Goal: Information Seeking & Learning: Learn about a topic

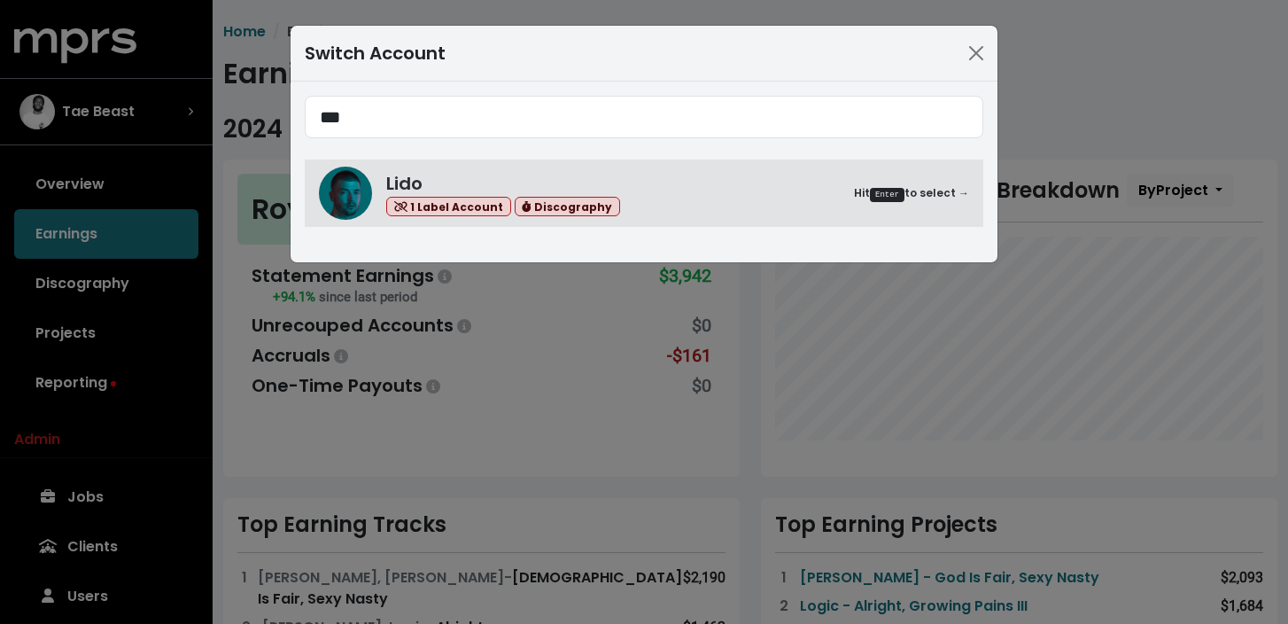
click at [324, 49] on div "Switch Account" at bounding box center [375, 53] width 141 height 27
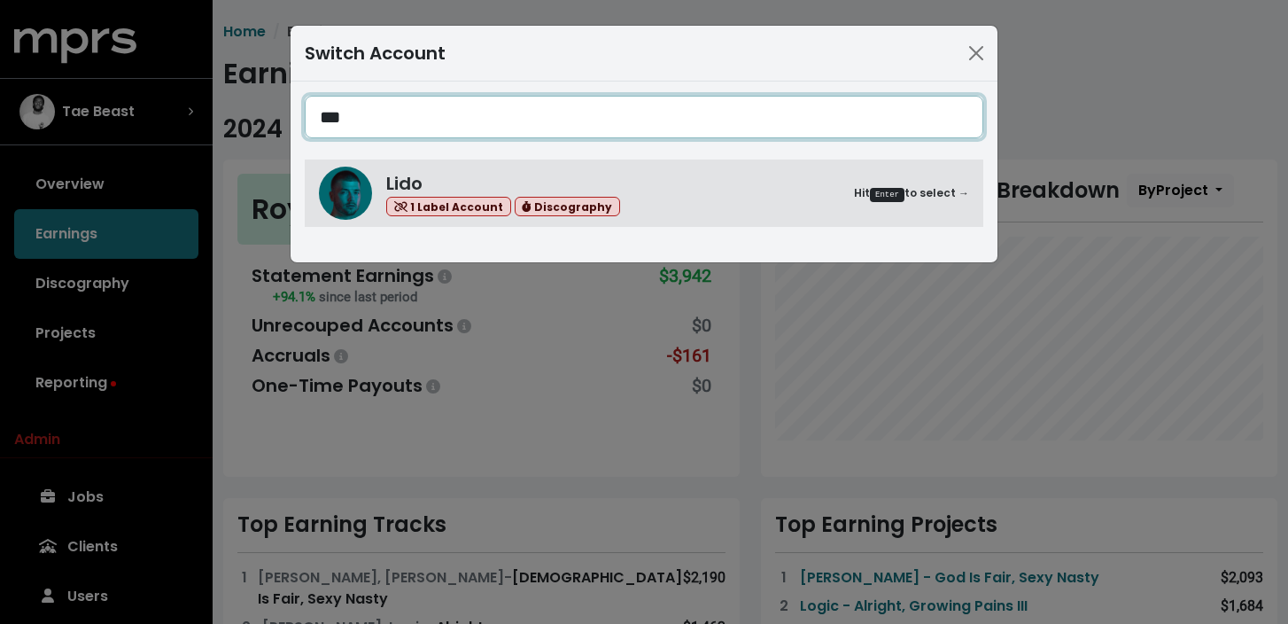
click at [381, 137] on input "***" at bounding box center [644, 117] width 679 height 43
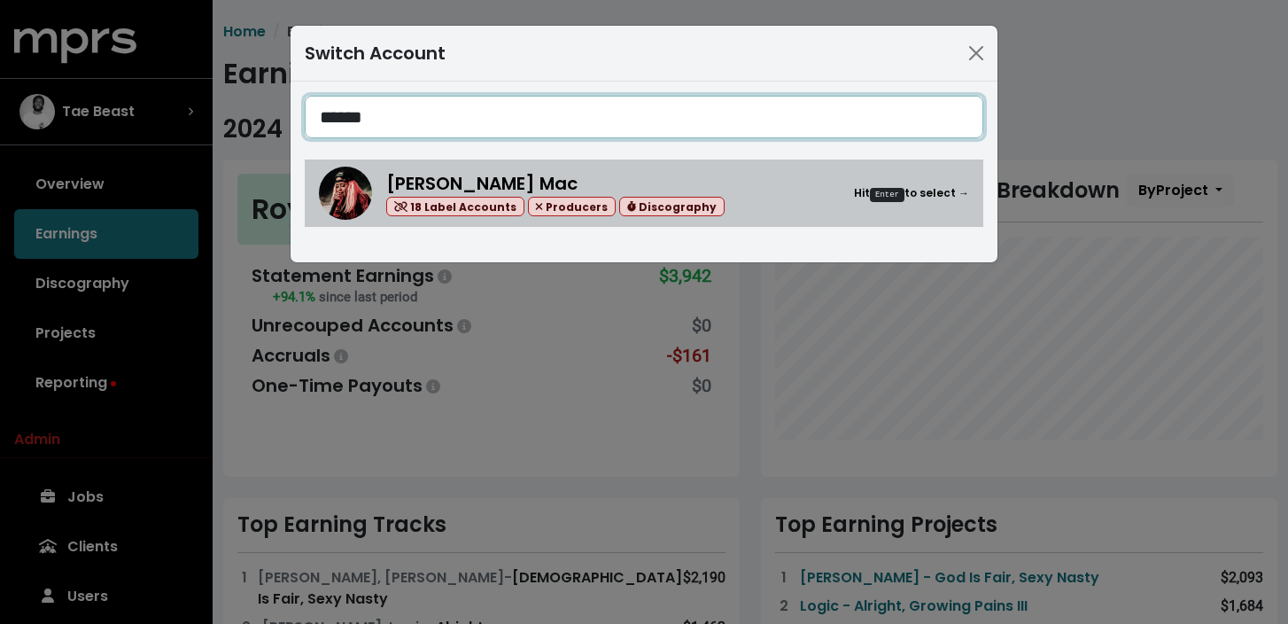
type input "******"
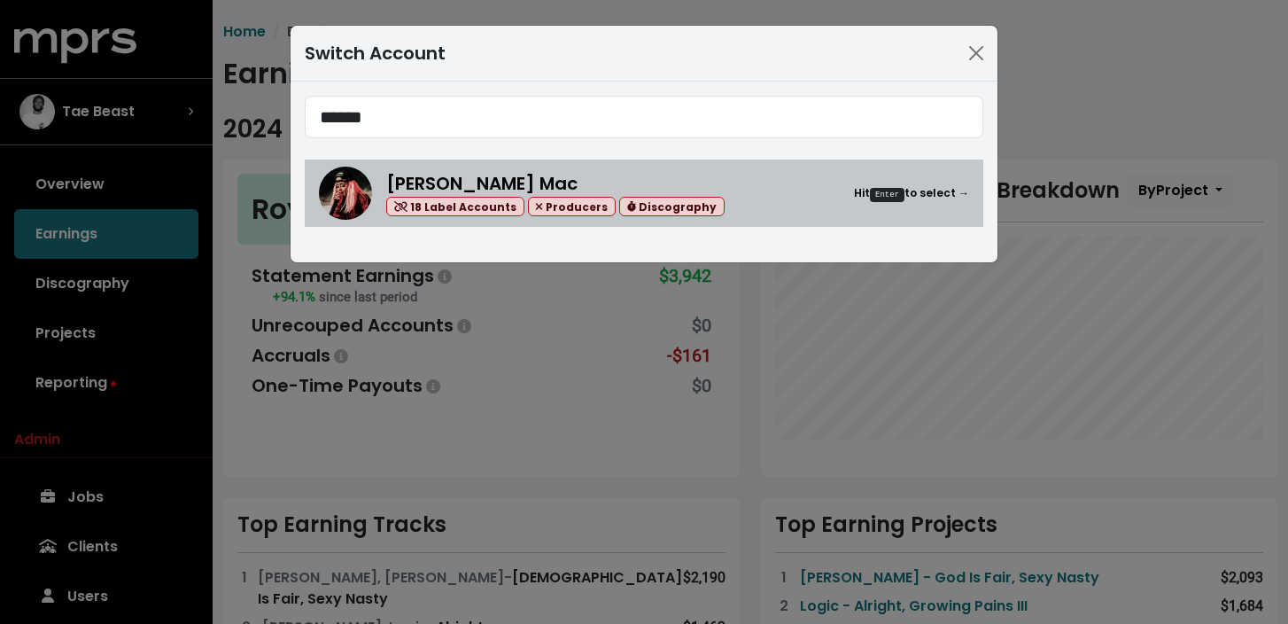
click at [513, 183] on div "[PERSON_NAME] Mac 18 Label Accounts Producers Discography" at bounding box center [555, 193] width 338 height 47
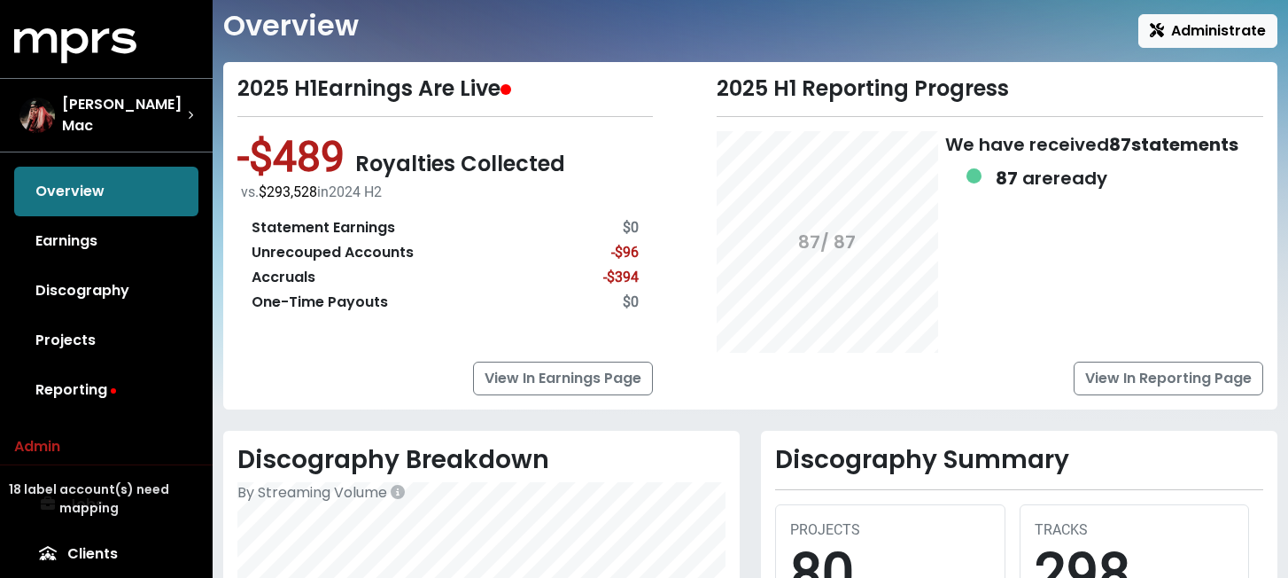
scroll to position [52, 0]
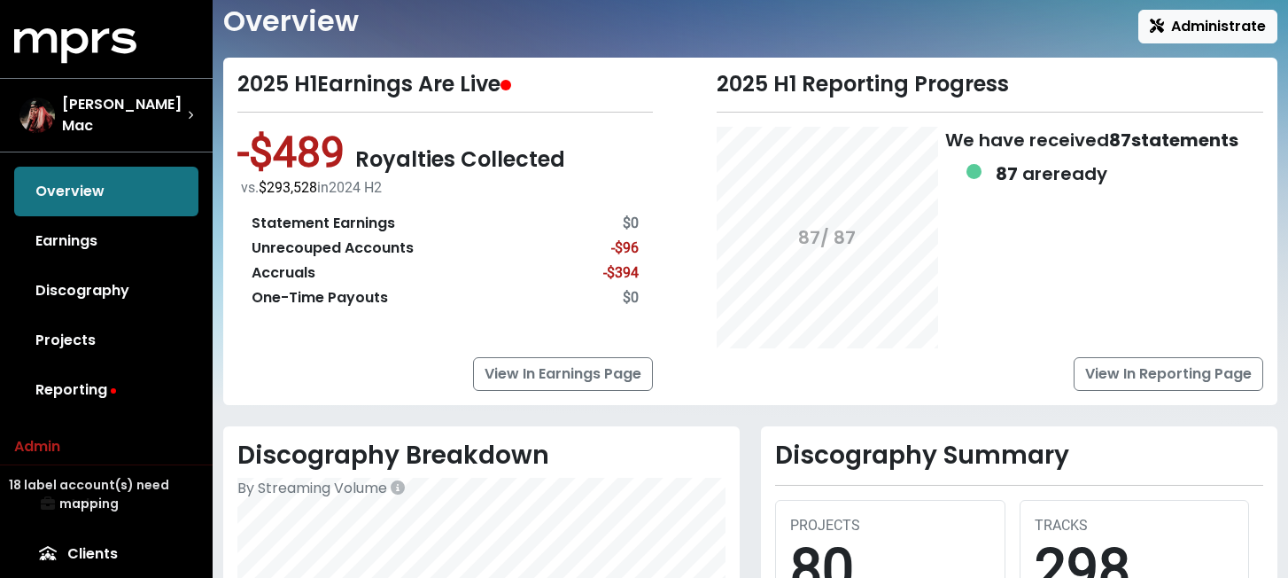
click at [298, 254] on div "Unrecouped Accounts" at bounding box center [333, 247] width 162 height 21
click at [299, 268] on div "Accruals" at bounding box center [284, 272] width 64 height 21
click at [301, 159] on span "-$489" at bounding box center [296, 152] width 118 height 51
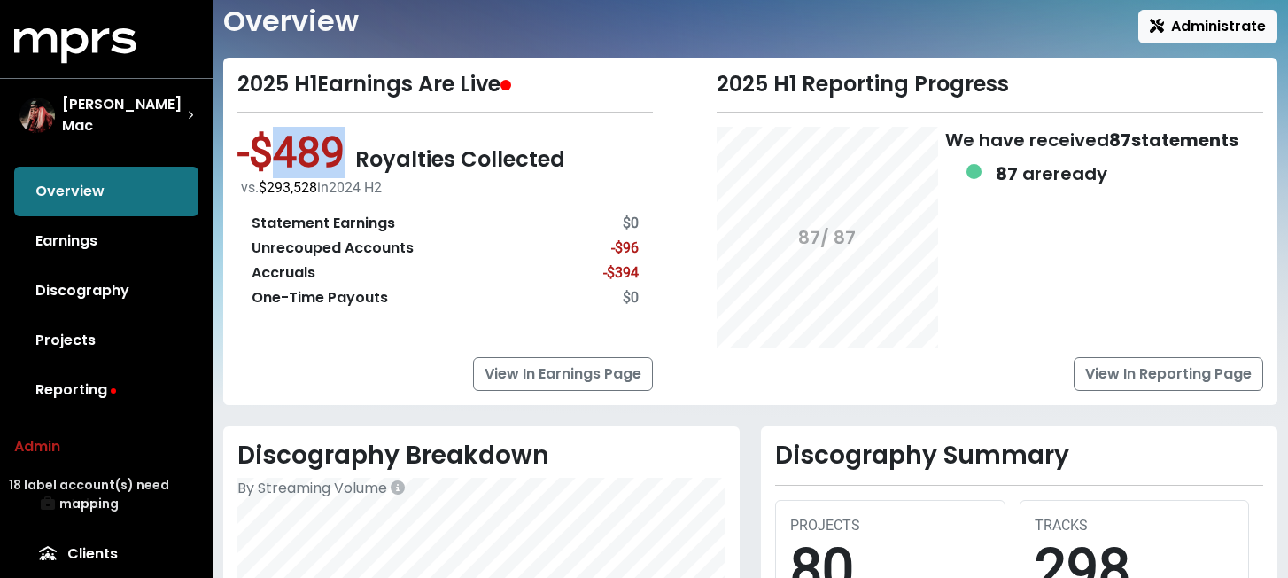
click at [301, 159] on span "-$489" at bounding box center [296, 152] width 118 height 51
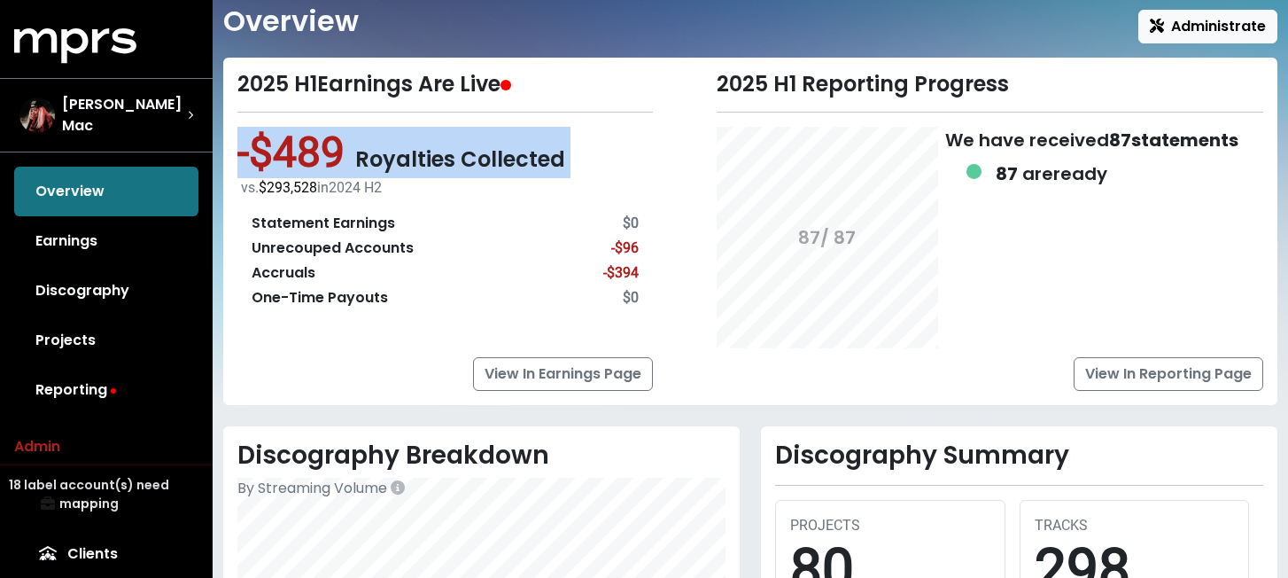
click at [301, 159] on span "-$489" at bounding box center [296, 152] width 118 height 51
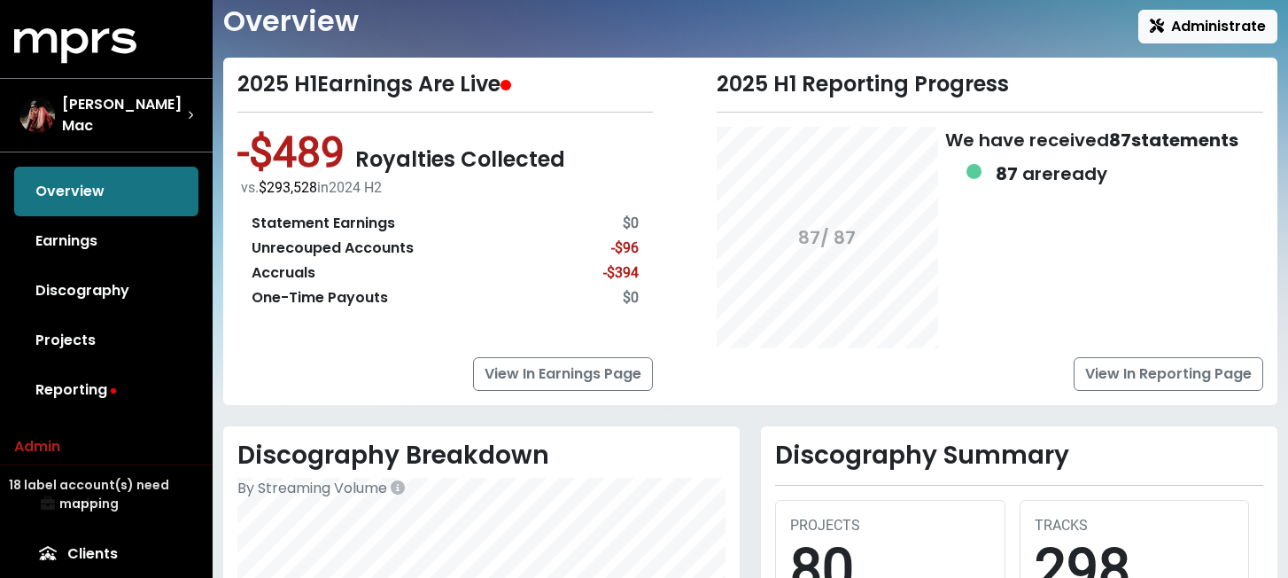
click at [331, 161] on span "-$489" at bounding box center [296, 152] width 118 height 51
click at [346, 295] on div "One-Time Payouts" at bounding box center [320, 297] width 136 height 21
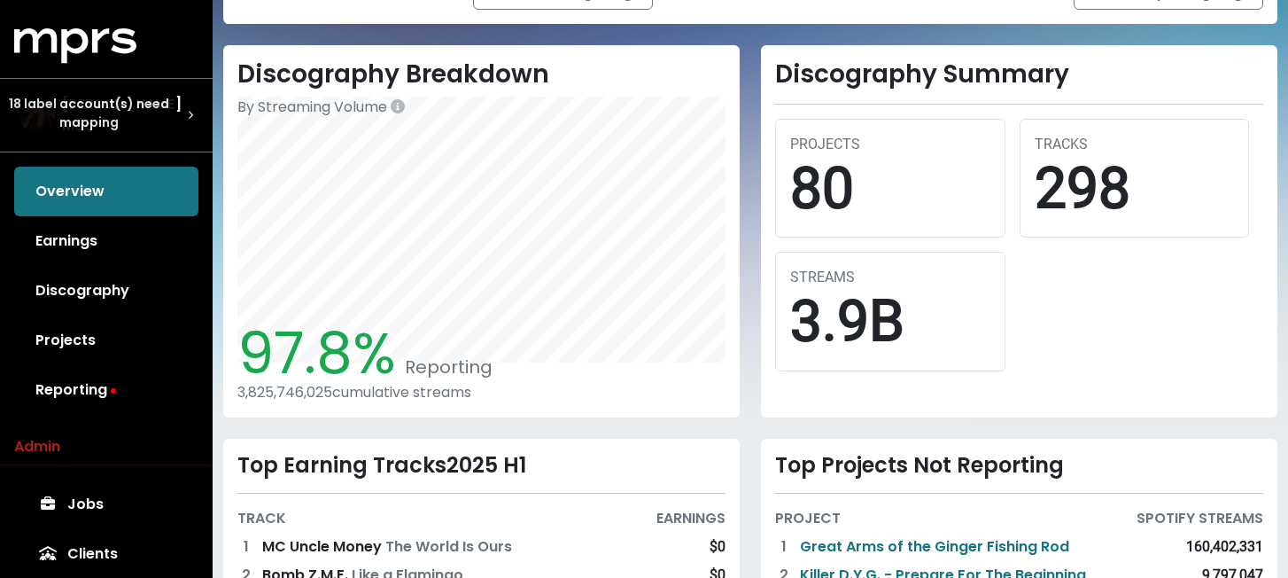
scroll to position [436, 0]
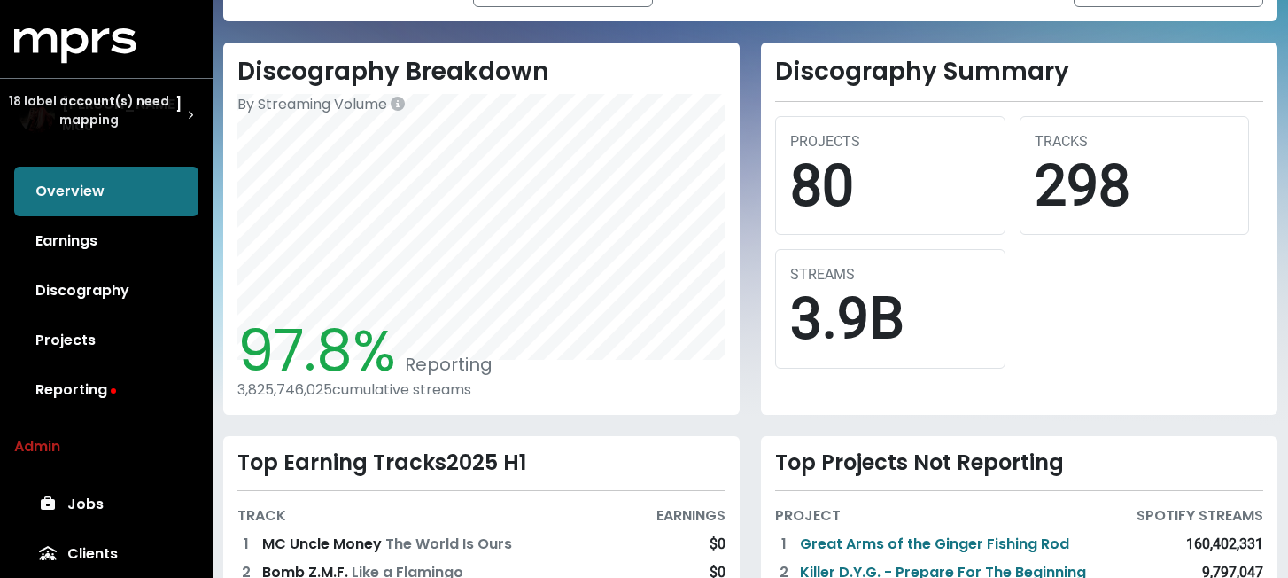
click at [320, 389] on div "3,825,746,025 cumulative streams" at bounding box center [481, 389] width 488 height 17
click at [347, 391] on div "3,825,746,025 cumulative streams" at bounding box center [481, 389] width 488 height 17
click at [753, 311] on div "Discography Summary PROJECTS 80 TRACKS 298 STREAMS 3.9B" at bounding box center [1019, 229] width 538 height 372
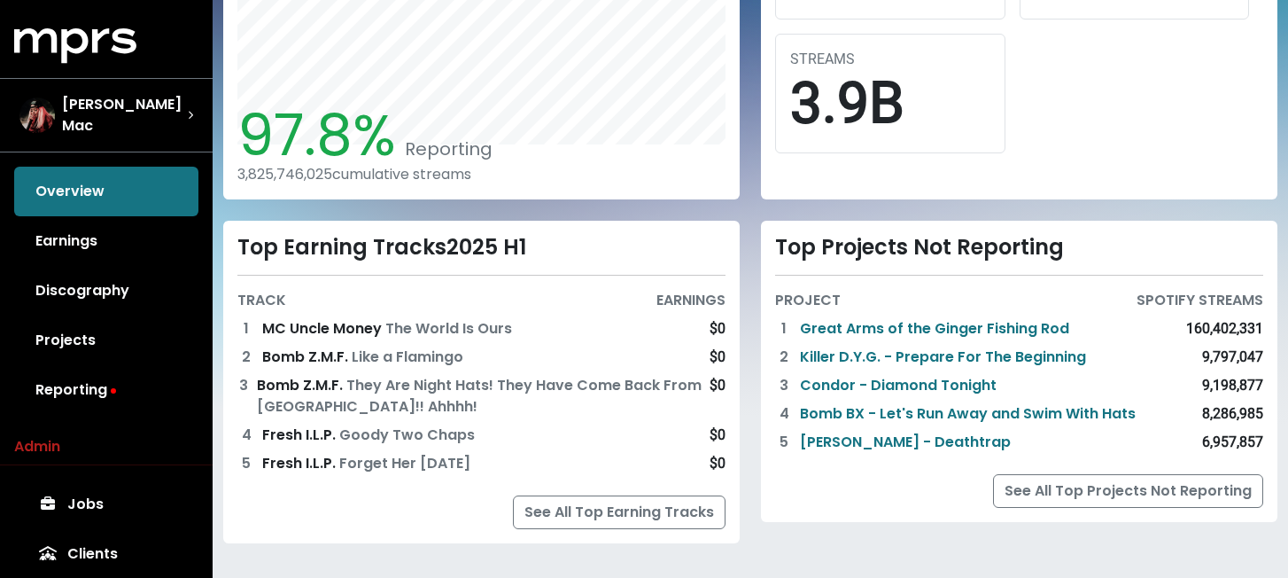
scroll to position [665, 0]
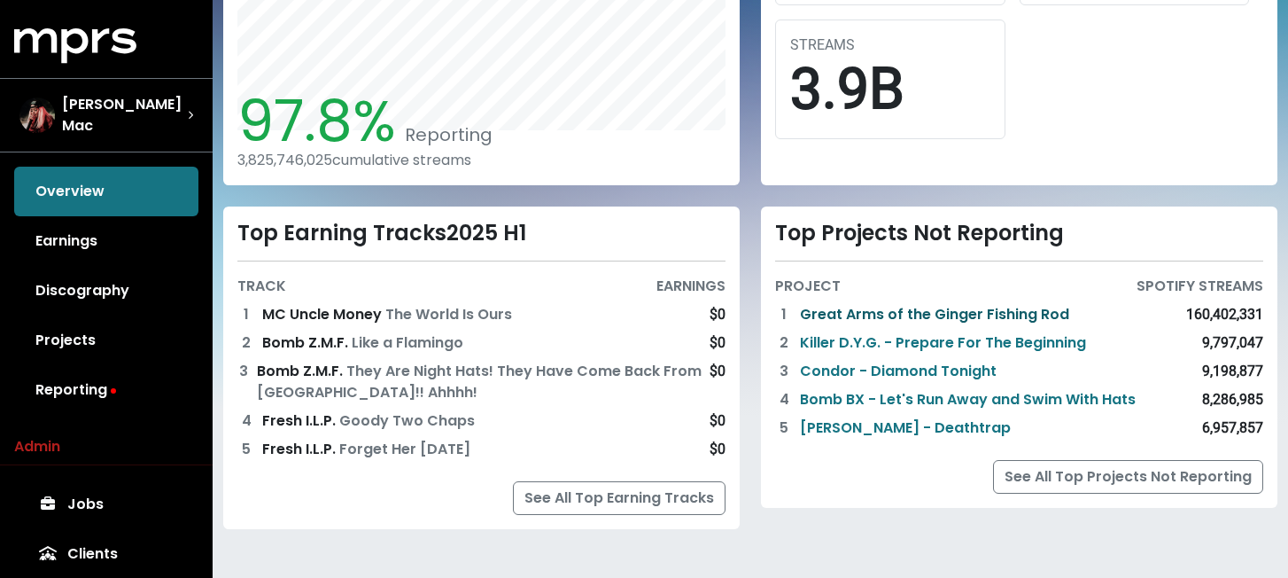
click at [866, 318] on link "Great Arms of the Ginger Fishing Rod" at bounding box center [934, 314] width 269 height 21
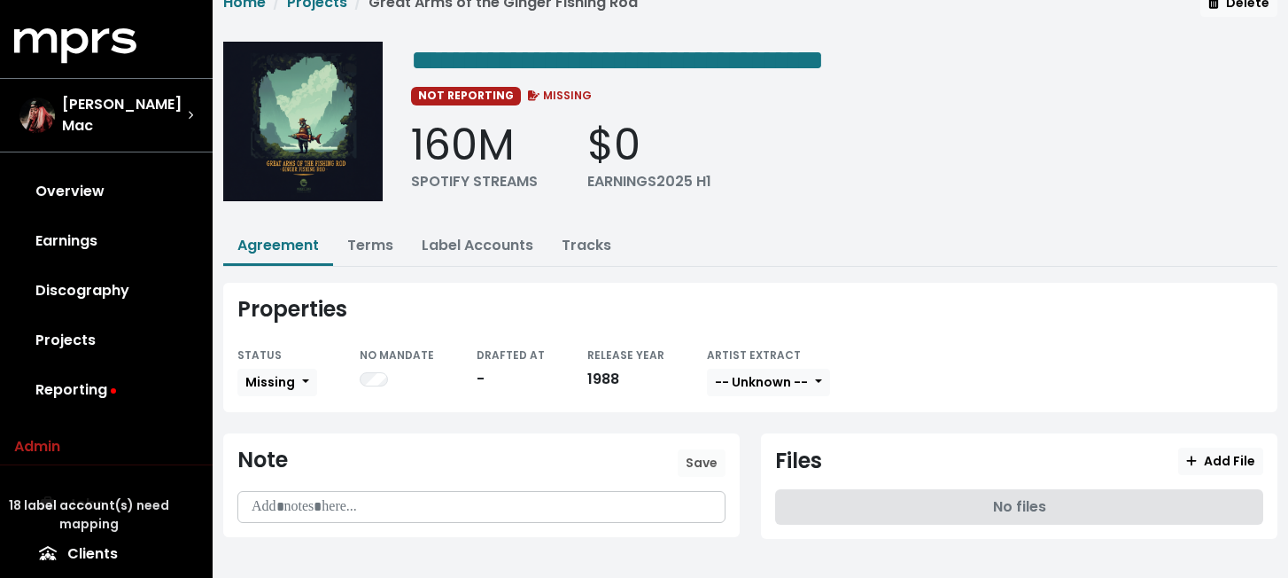
scroll to position [40, 0]
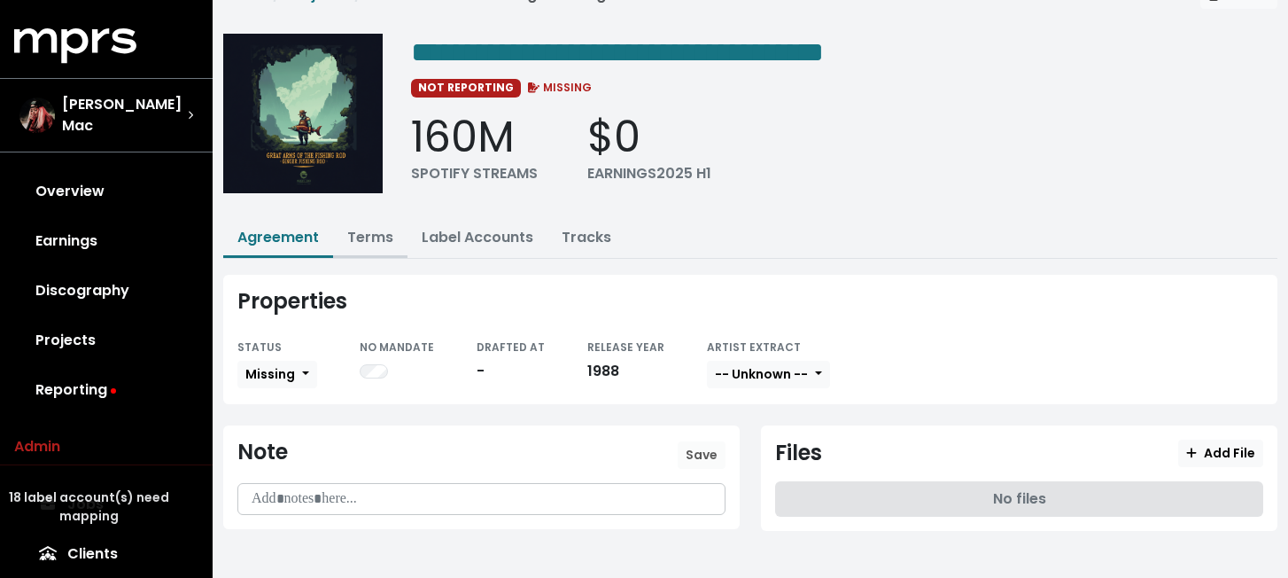
click at [370, 237] on link "Terms" at bounding box center [370, 237] width 46 height 20
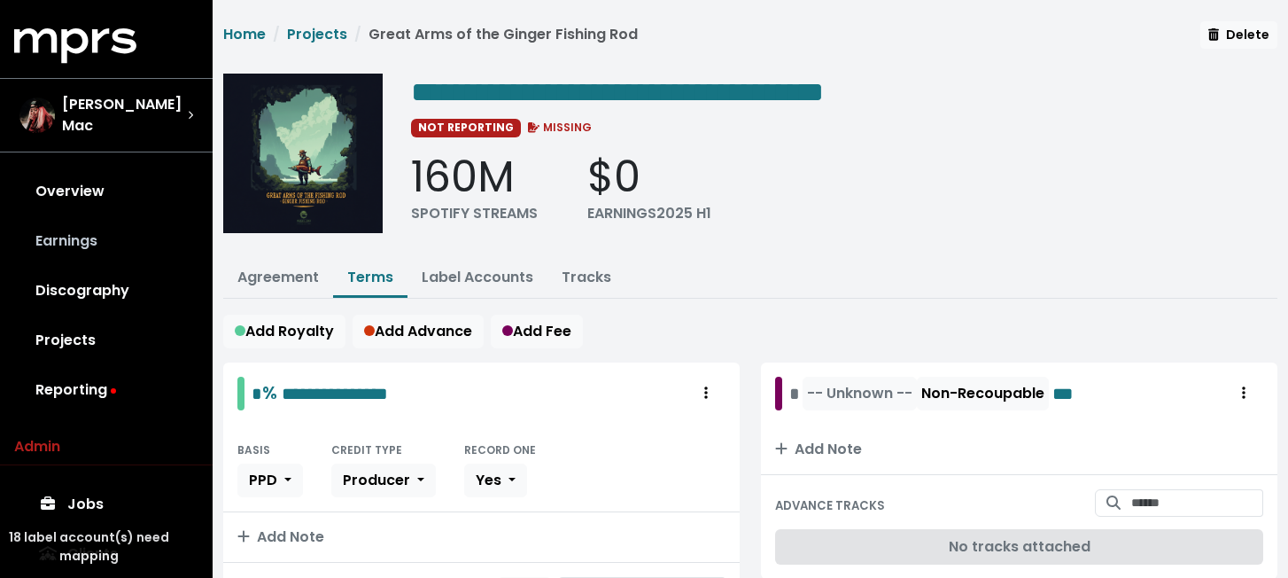
click at [98, 228] on link "Earnings" at bounding box center [106, 241] width 184 height 50
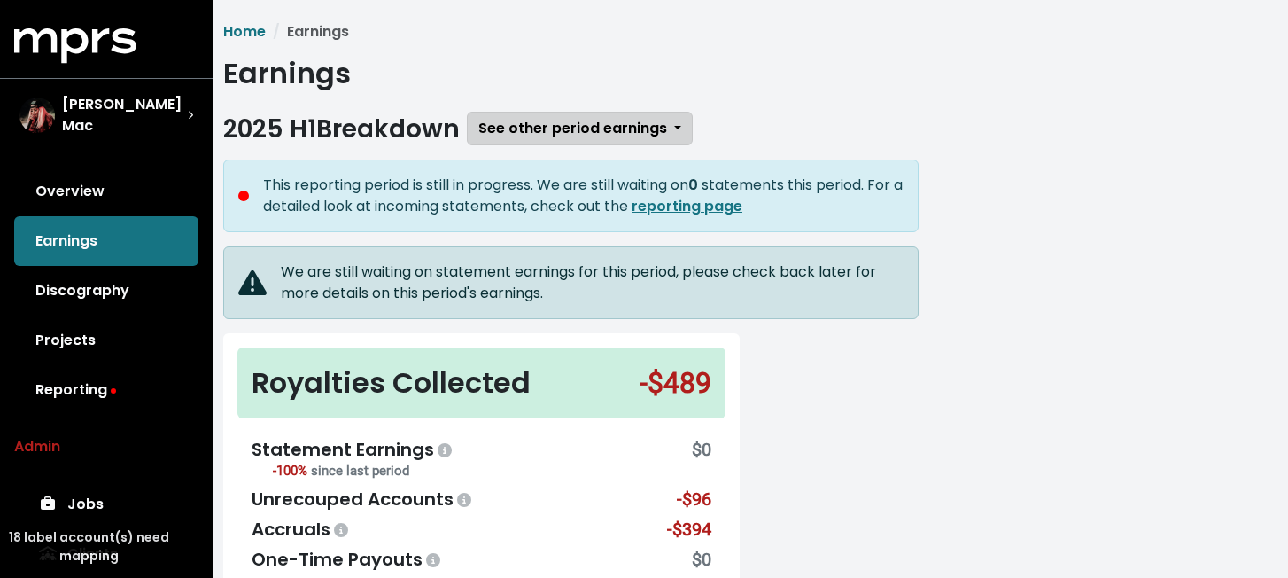
click at [579, 120] on span "See other period earnings" at bounding box center [572, 128] width 189 height 20
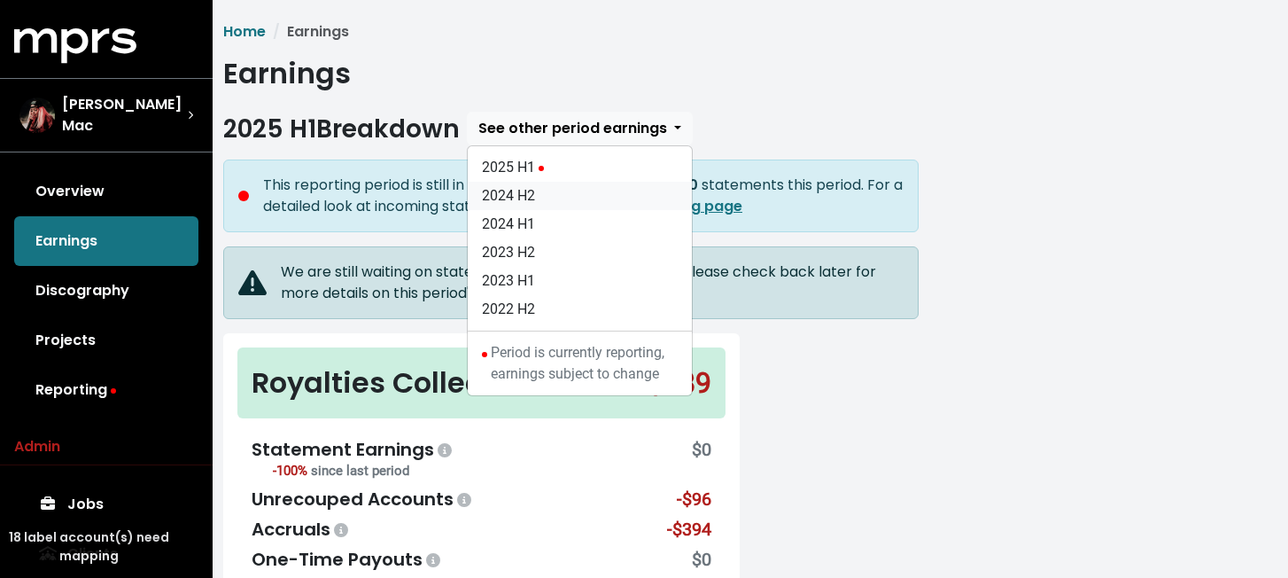
click at [561, 190] on link "2024 H2" at bounding box center [580, 196] width 224 height 28
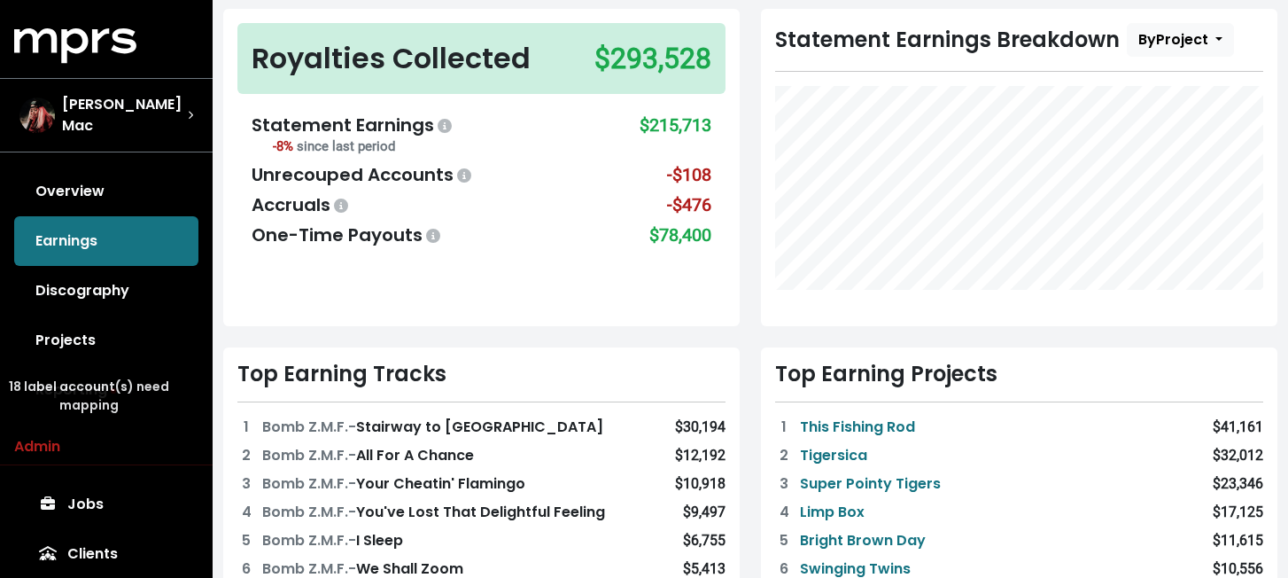
scroll to position [156, 0]
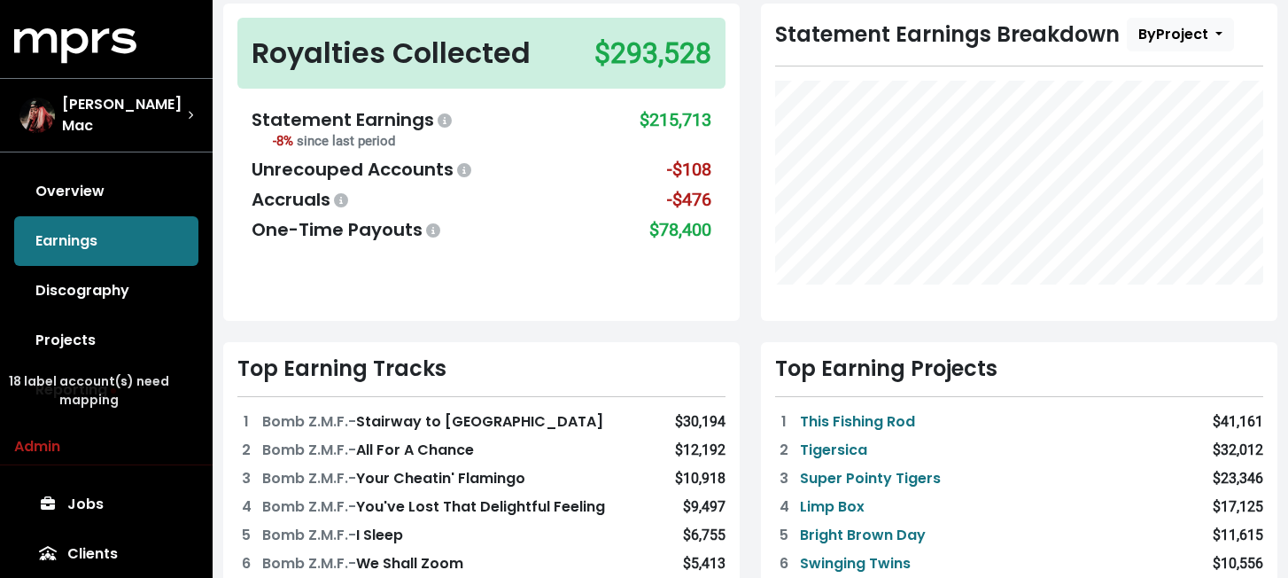
click at [695, 225] on div "$78,400" at bounding box center [680, 229] width 62 height 27
click at [695, 202] on div "-$476" at bounding box center [689, 199] width 44 height 27
click at [698, 165] on div "-$108" at bounding box center [689, 169] width 44 height 27
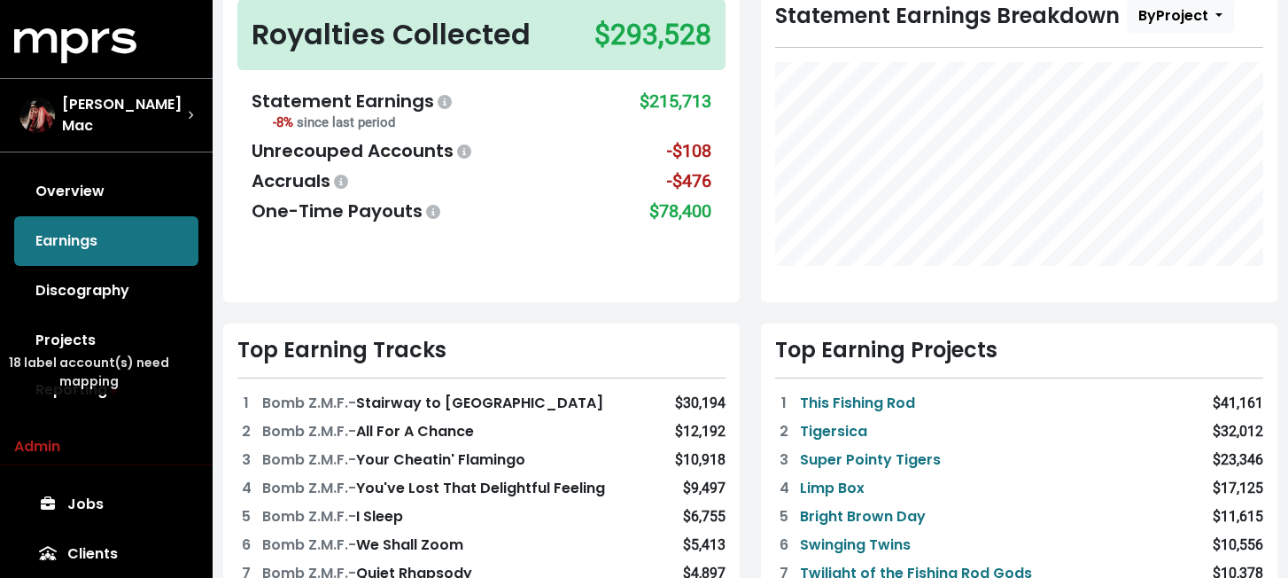
scroll to position [175, 0]
click at [1173, 26] on button "By Project" at bounding box center [1180, 15] width 107 height 34
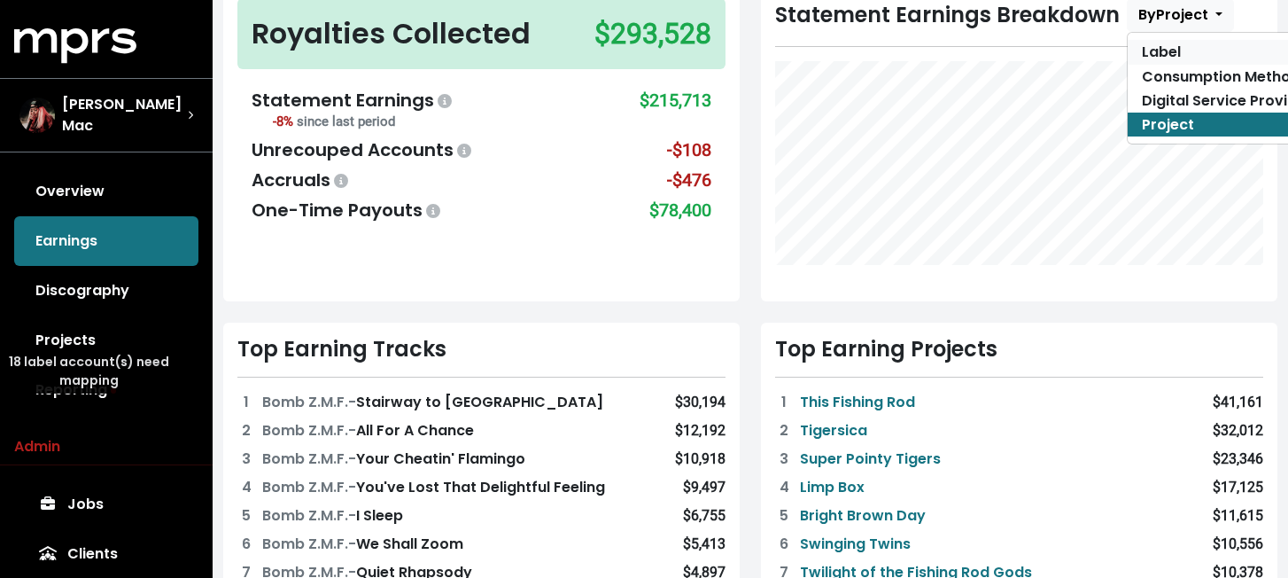
click at [1169, 50] on link "Label" at bounding box center [1227, 52] width 198 height 24
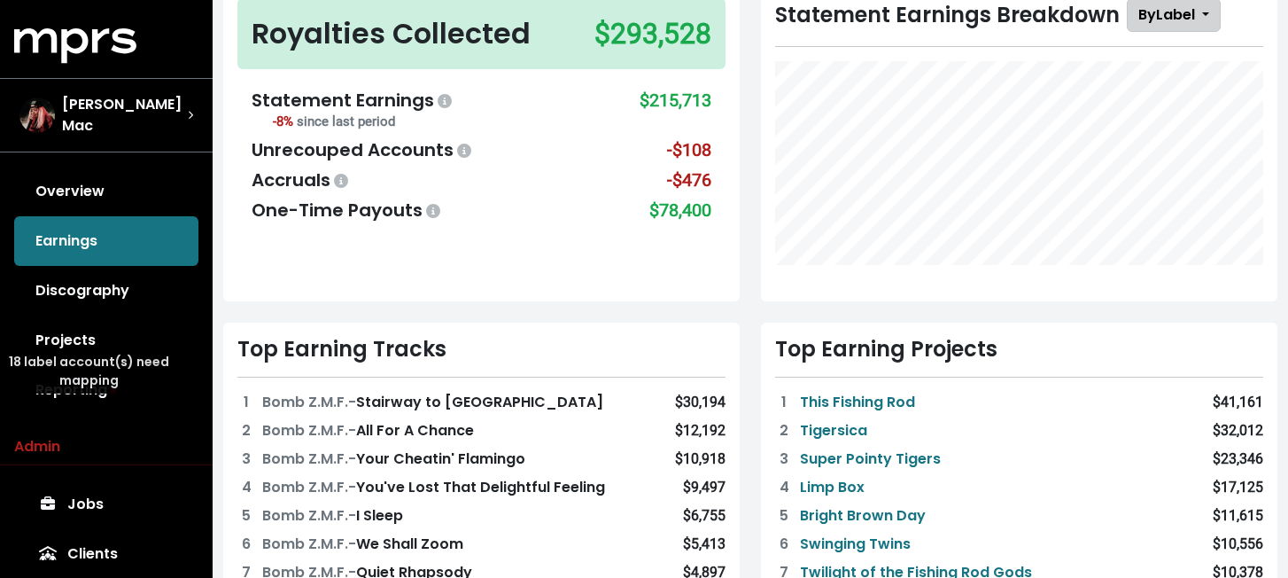
click at [1182, 21] on span "By Label" at bounding box center [1166, 14] width 57 height 20
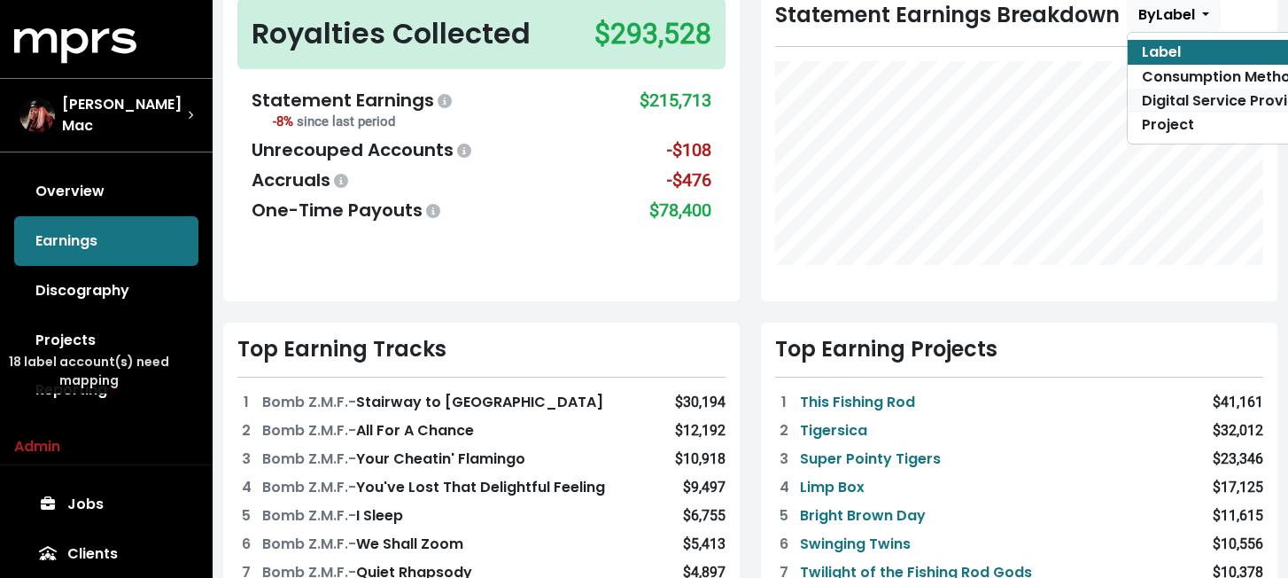
click at [1181, 97] on link "Digital Service Provider" at bounding box center [1227, 101] width 198 height 24
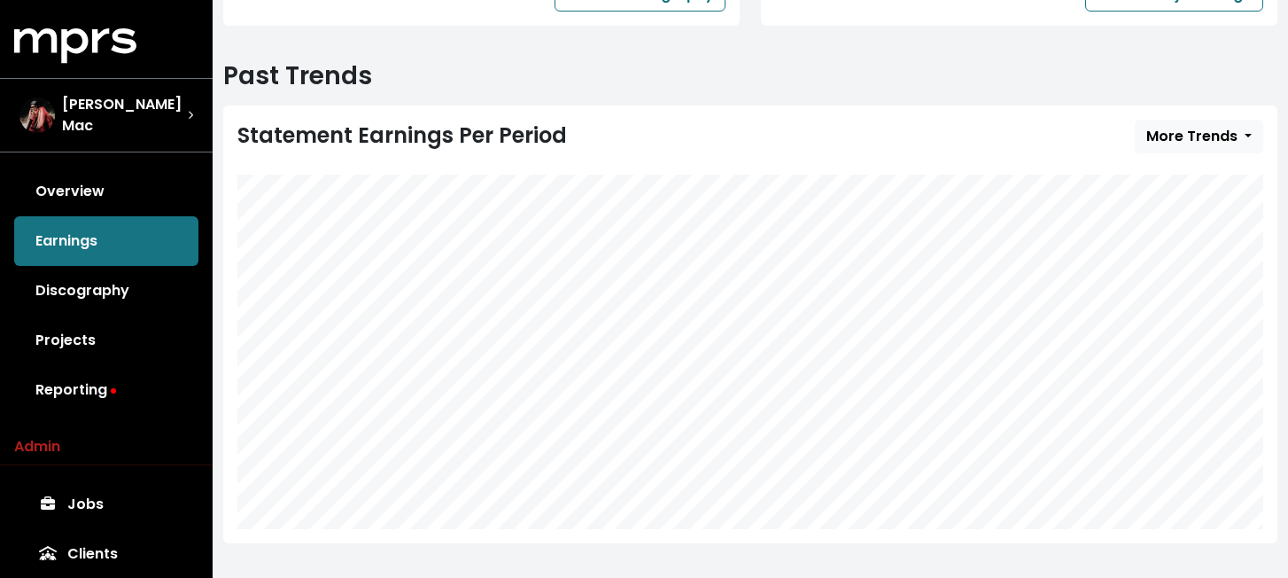
scroll to position [902, 0]
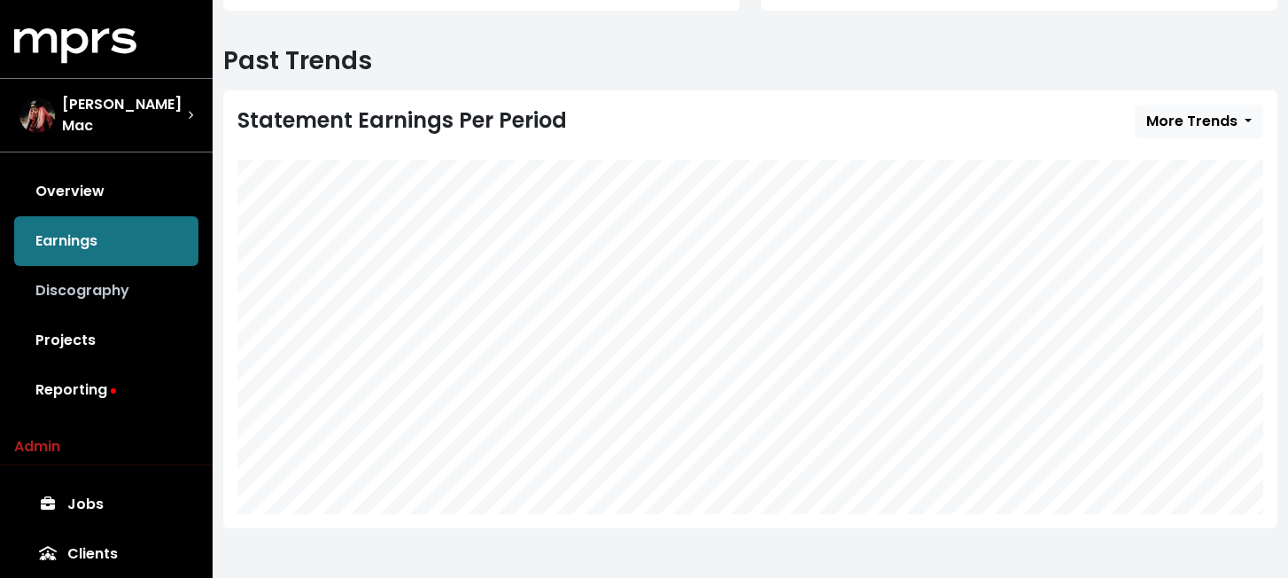
click at [100, 291] on link "Discography" at bounding box center [106, 291] width 184 height 50
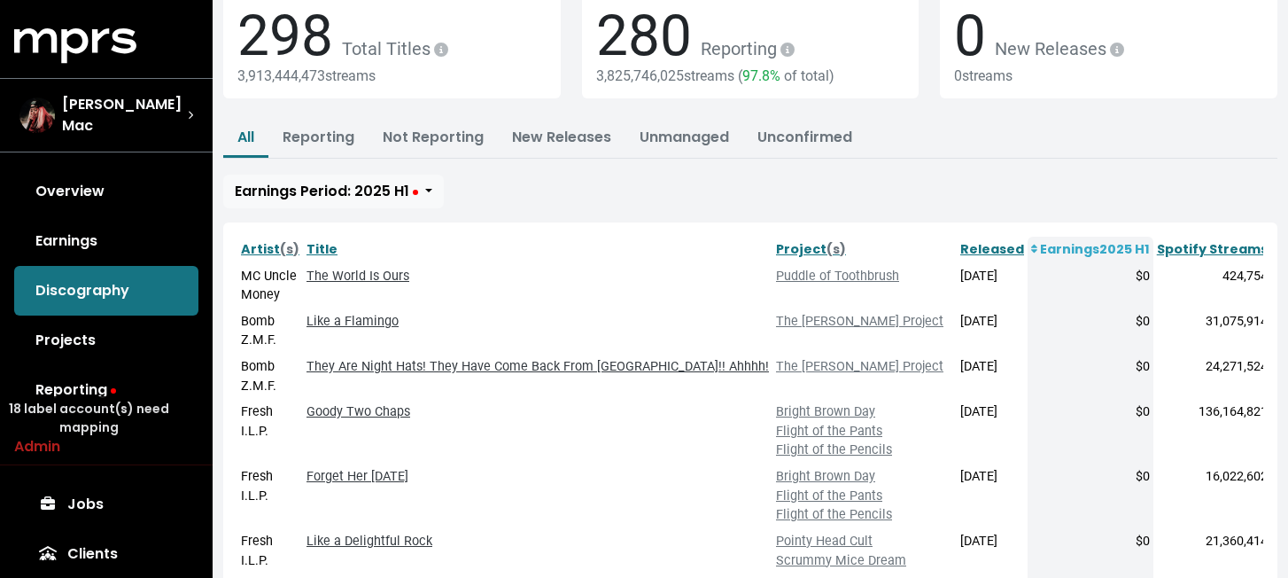
scroll to position [133, 0]
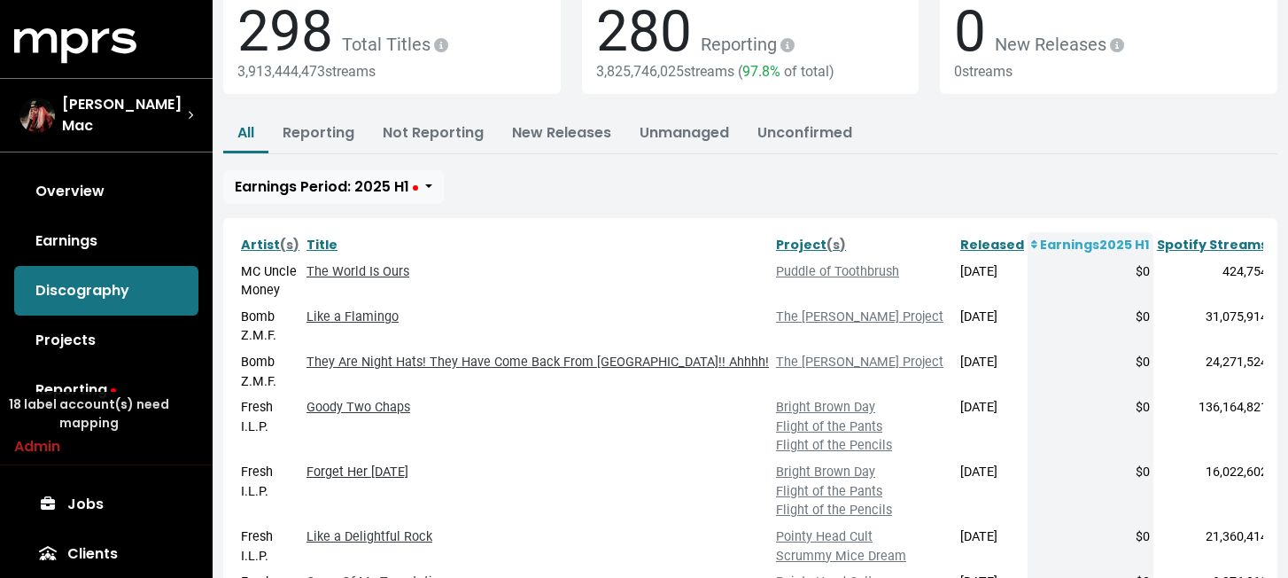
click at [408, 464] on link "Forget Her [DATE]" at bounding box center [358, 471] width 102 height 15
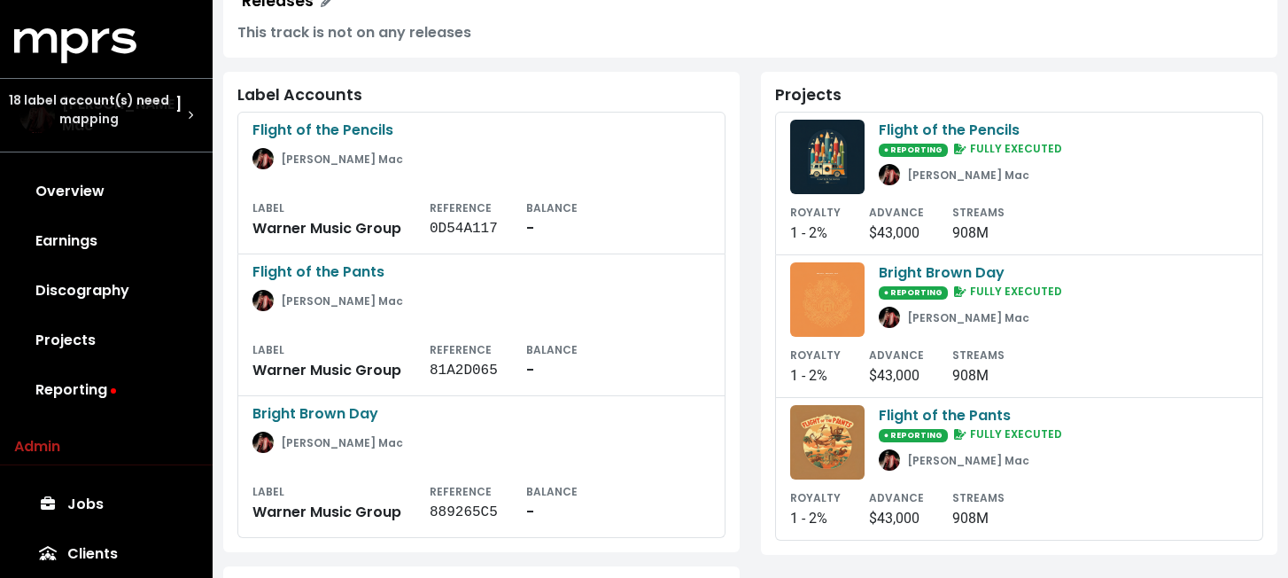
scroll to position [439, 0]
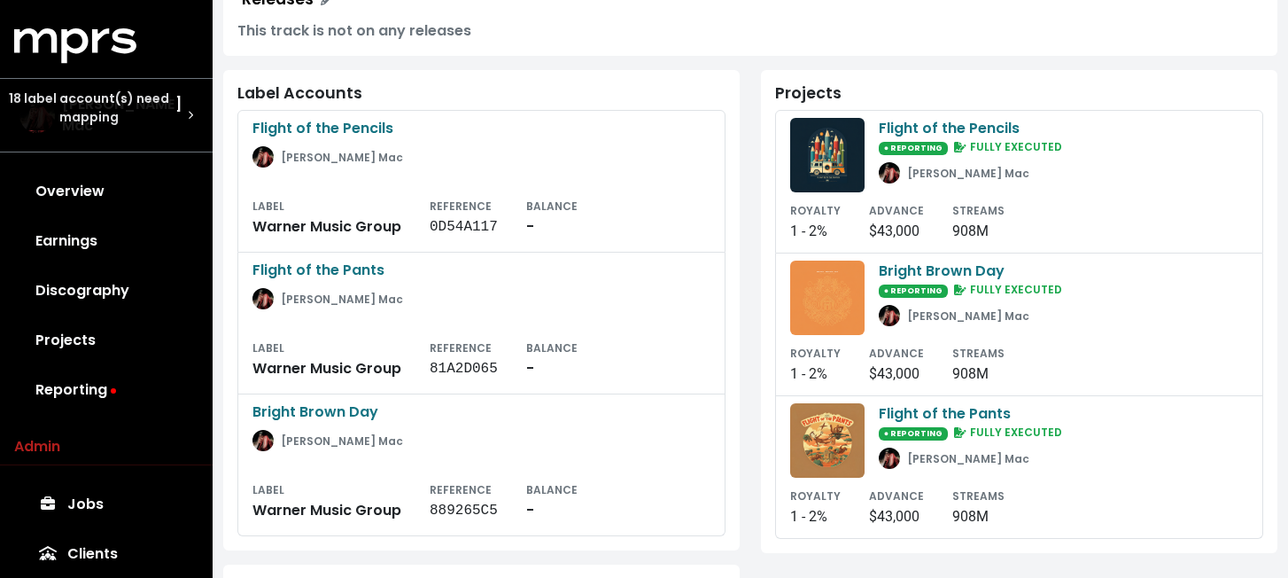
click at [758, 253] on div "Projects Flight of the Pencils ● REPORTING FULLY EXECUTED [PERSON_NAME] Mac ROY…" at bounding box center [1019, 486] width 538 height 832
click at [231, 274] on div "Label Accounts Flight of the Pencils [PERSON_NAME] Mac LABEL Warner Music Group…" at bounding box center [481, 310] width 517 height 480
click at [147, 289] on link "Discography" at bounding box center [106, 291] width 184 height 50
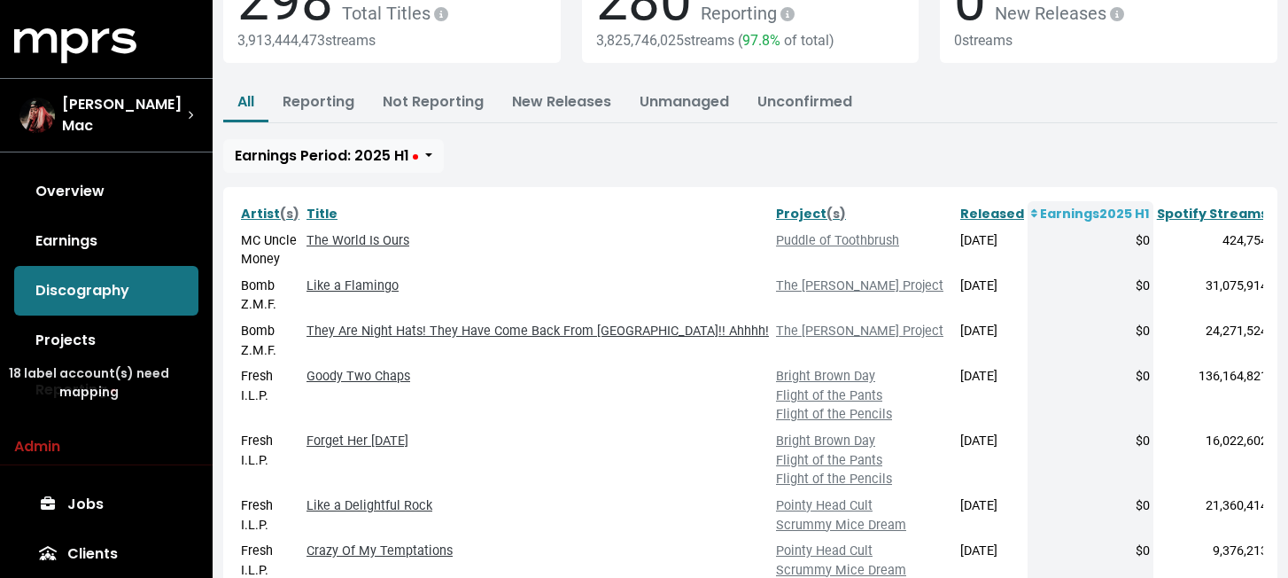
scroll to position [110, 0]
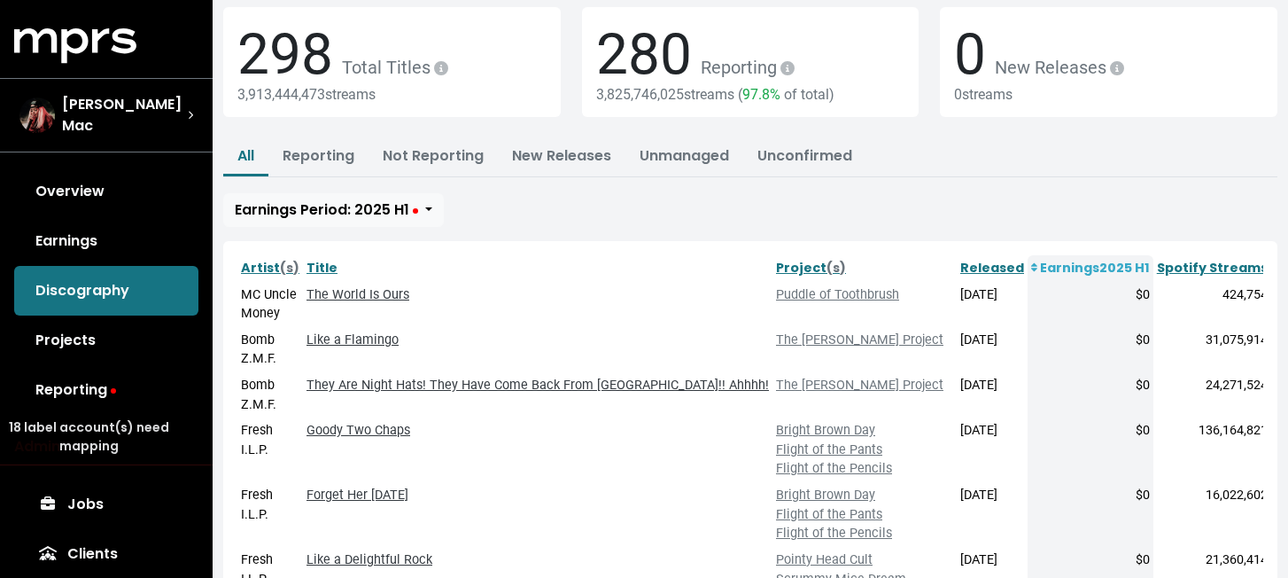
click at [645, 215] on div "All Reporting Not Reporting New Releases Unmanaged Unconfirmed Earnings Period:…" at bounding box center [750, 182] width 1054 height 89
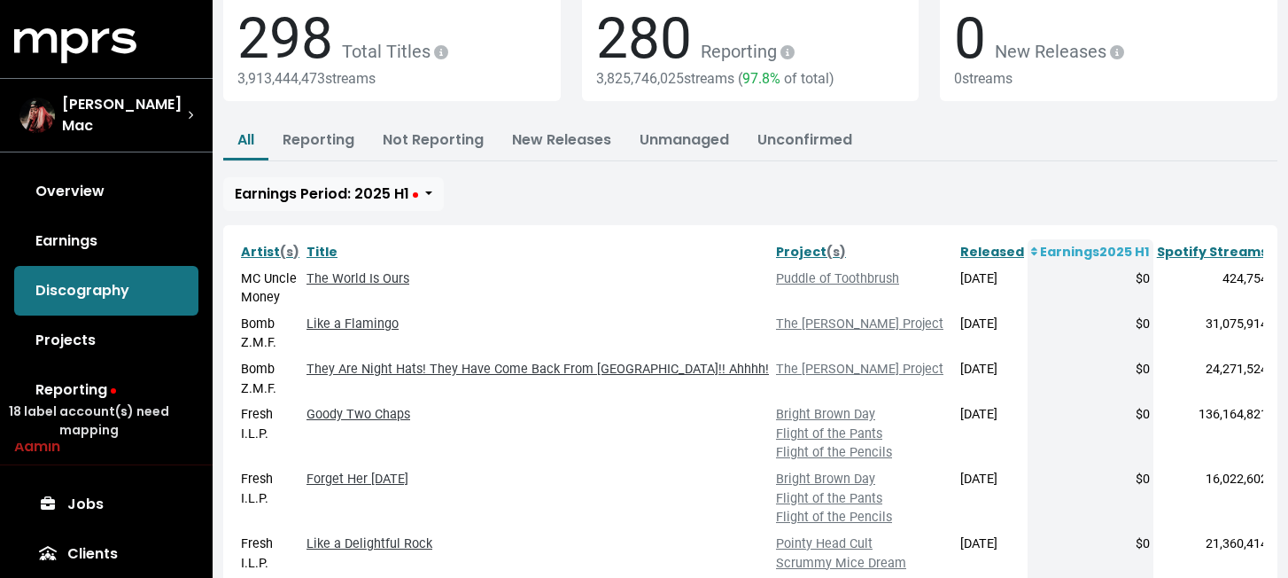
scroll to position [128, 0]
click at [701, 249] on th "Title" at bounding box center [538, 250] width 470 height 27
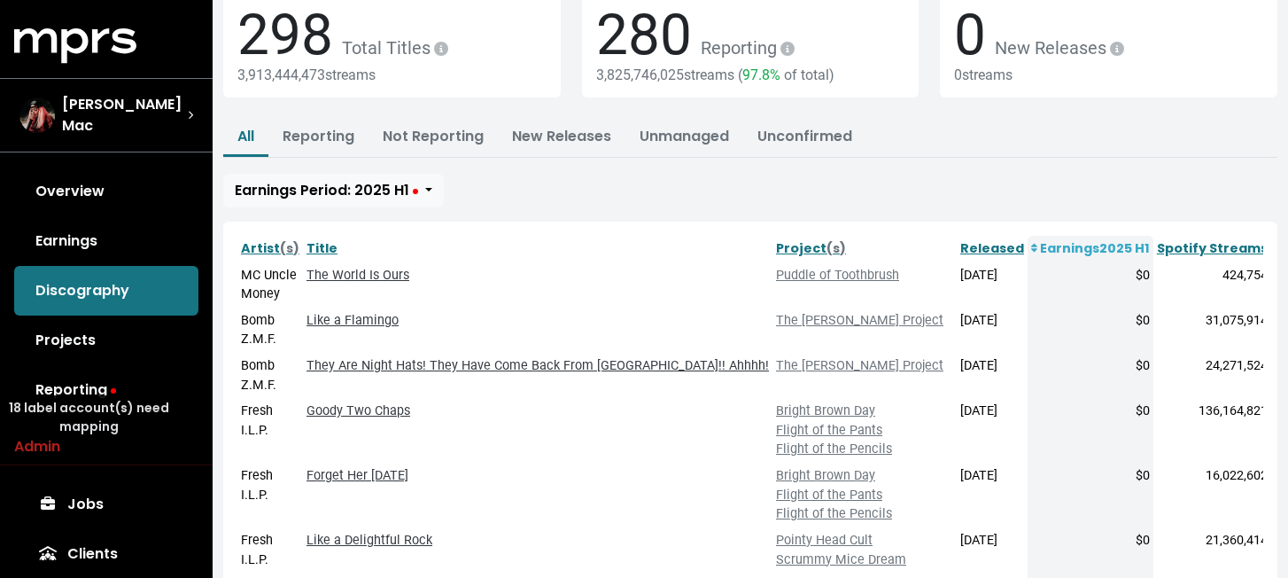
scroll to position [128, 0]
click at [416, 140] on link "Not Reporting" at bounding box center [433, 137] width 101 height 20
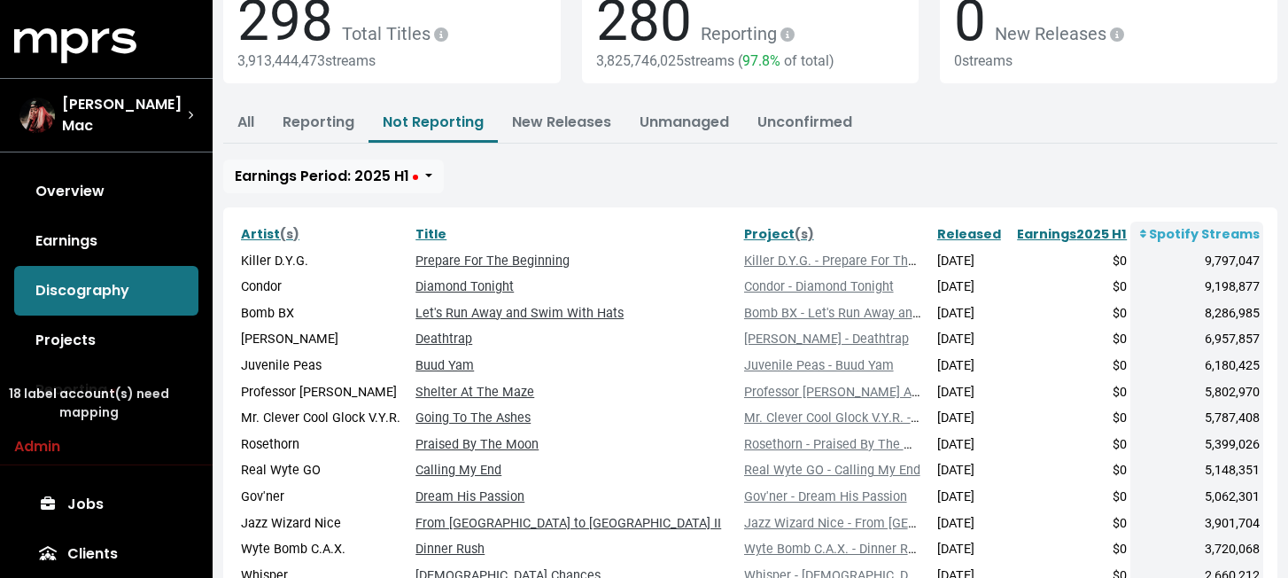
scroll to position [133, 0]
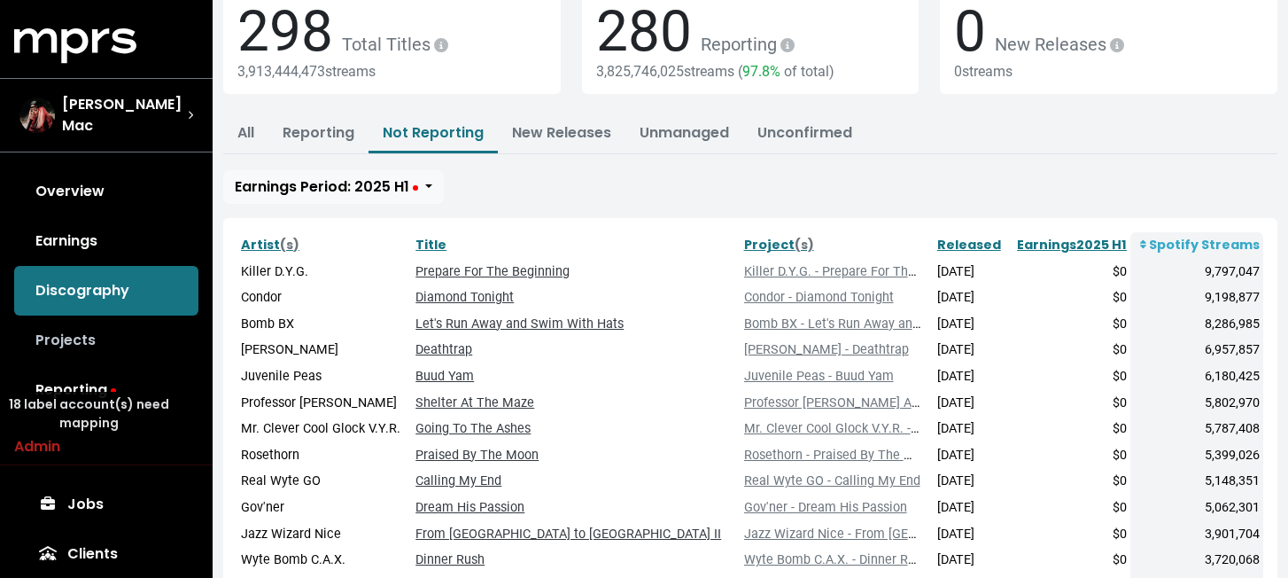
click at [95, 344] on link "Projects" at bounding box center [106, 340] width 184 height 50
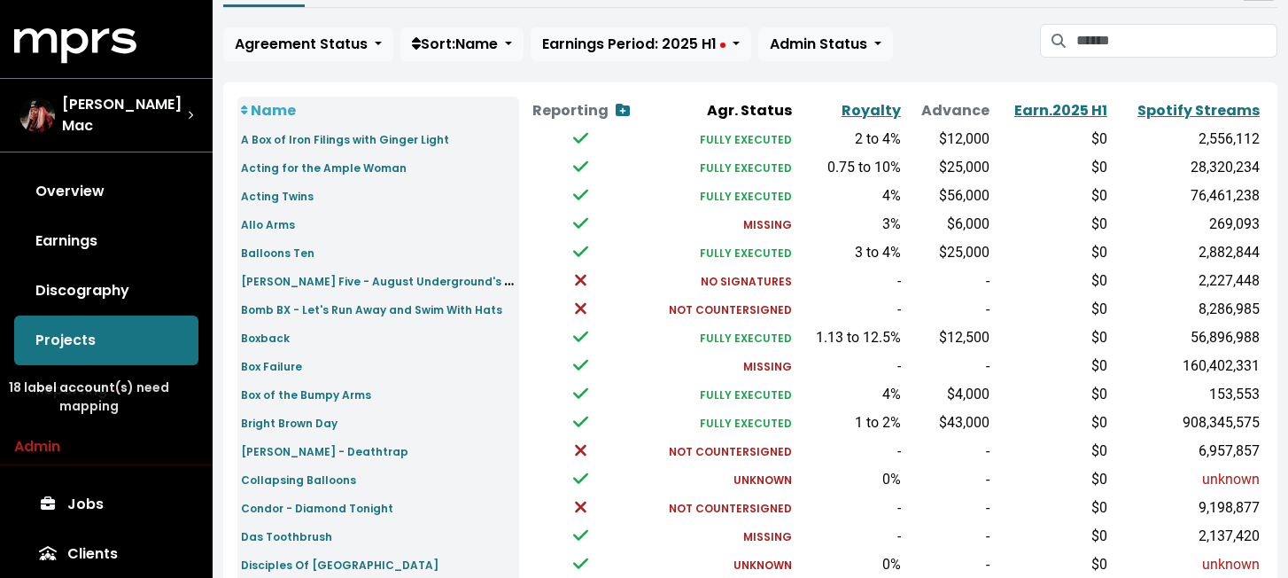
scroll to position [155, 0]
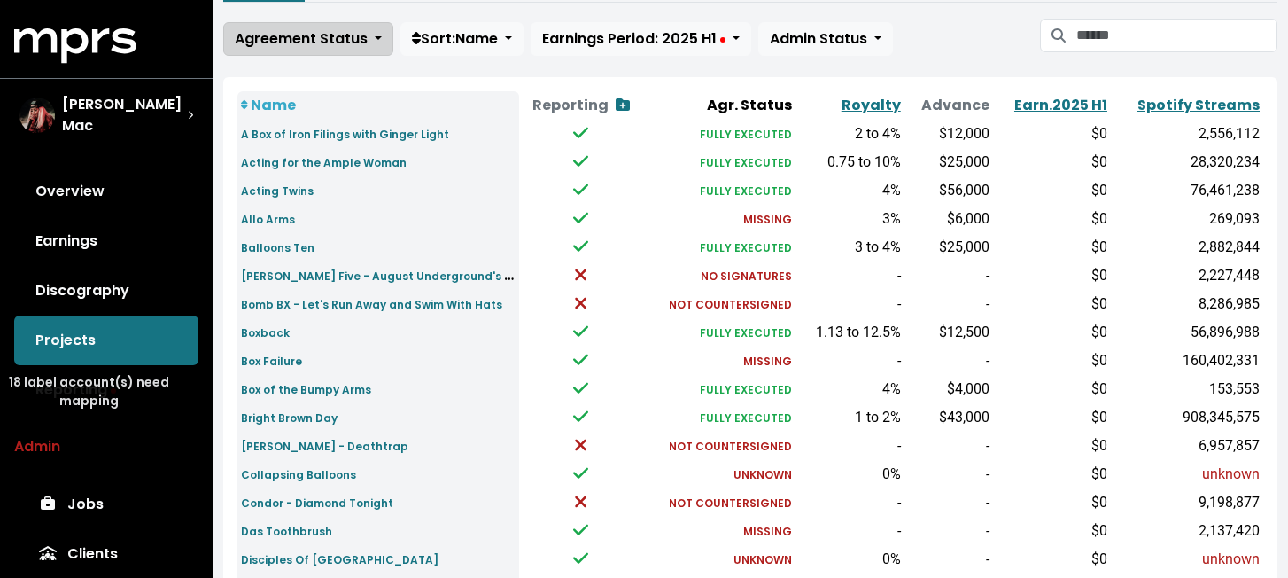
click at [355, 44] on span "Agreement Status" at bounding box center [301, 38] width 133 height 20
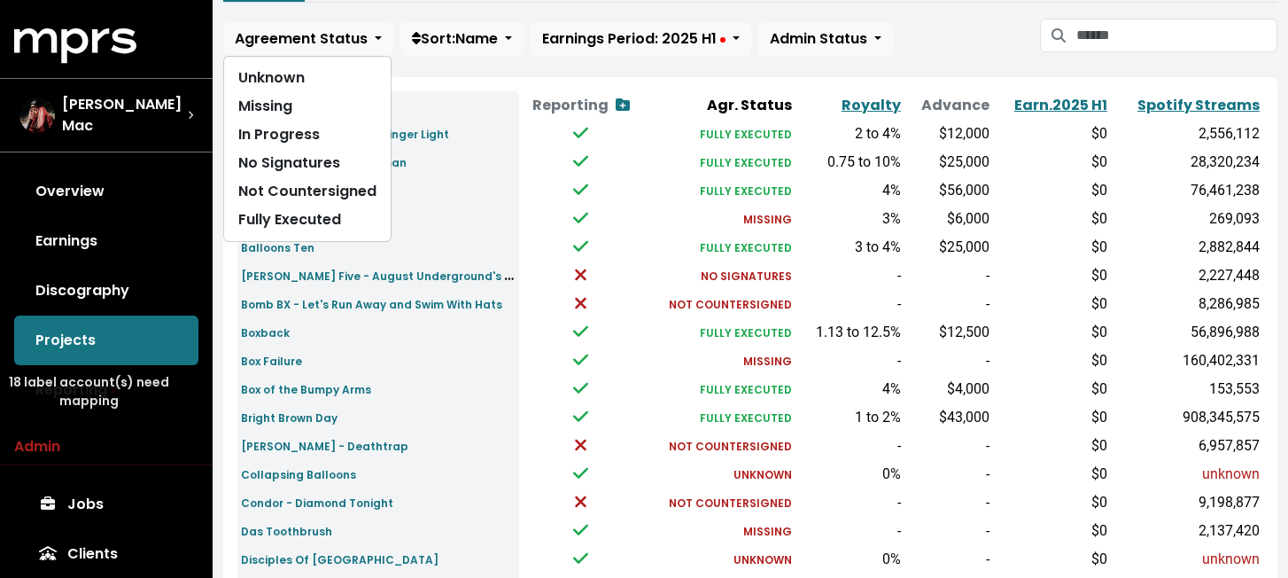
click at [663, 76] on div "Home Projects Projects Unmapped Label Accounts 18 New Project All 80 Reporting …" at bounding box center [751, 499] width 1076 height 1267
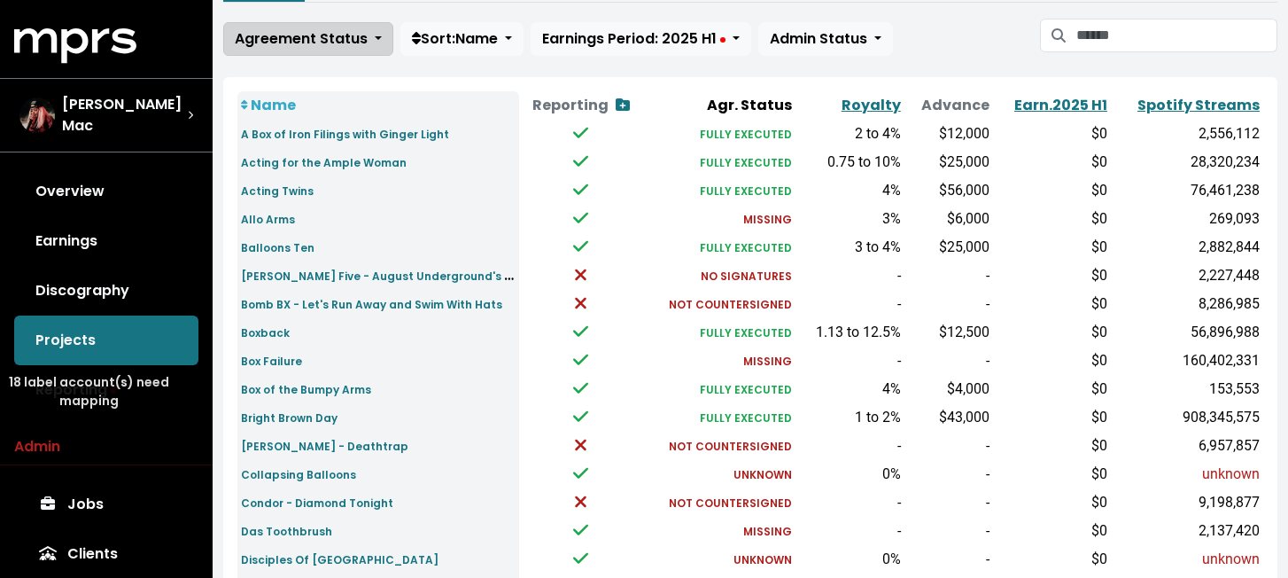
click at [366, 39] on button "Agreement Status" at bounding box center [308, 39] width 170 height 34
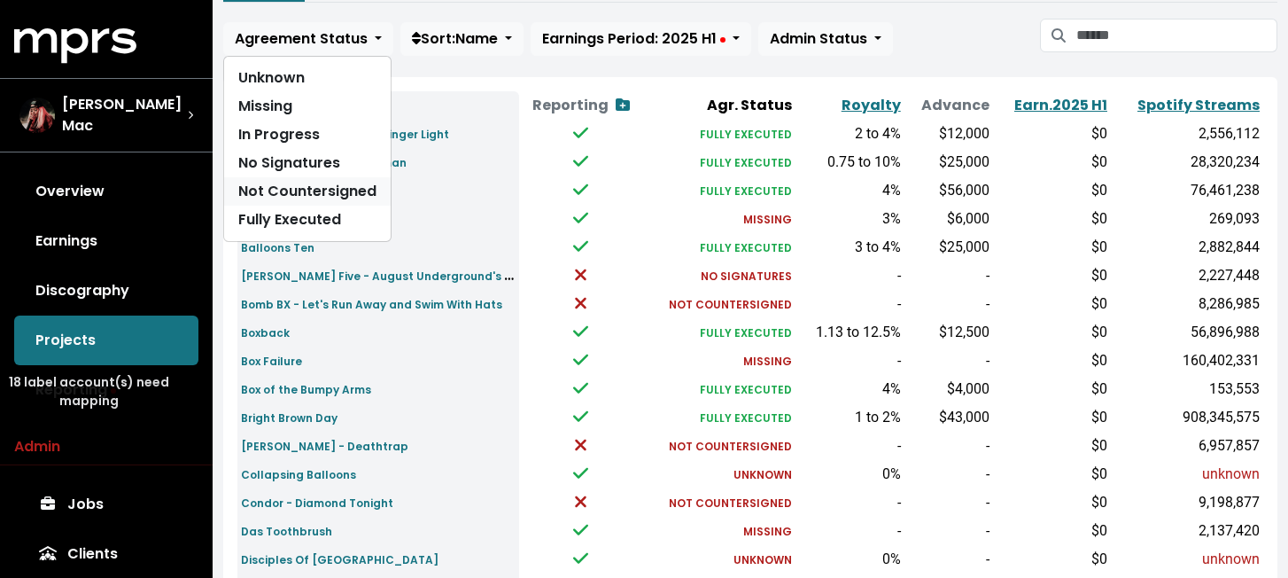
click at [346, 185] on link "Not Countersigned" at bounding box center [307, 191] width 167 height 28
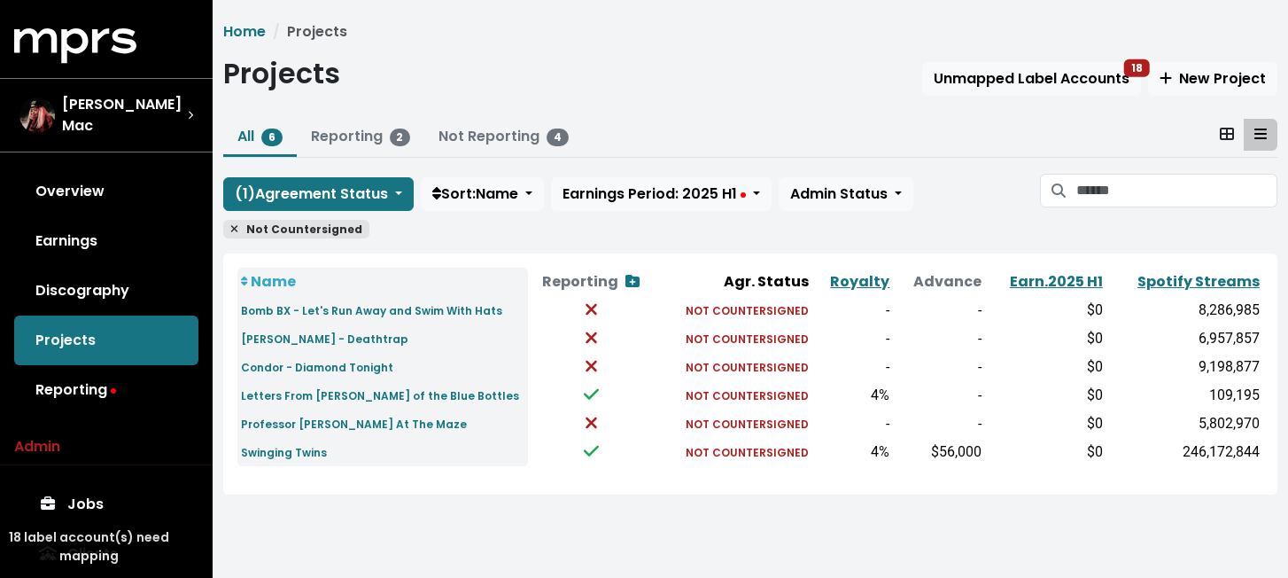
click at [237, 228] on icon at bounding box center [234, 228] width 8 height 11
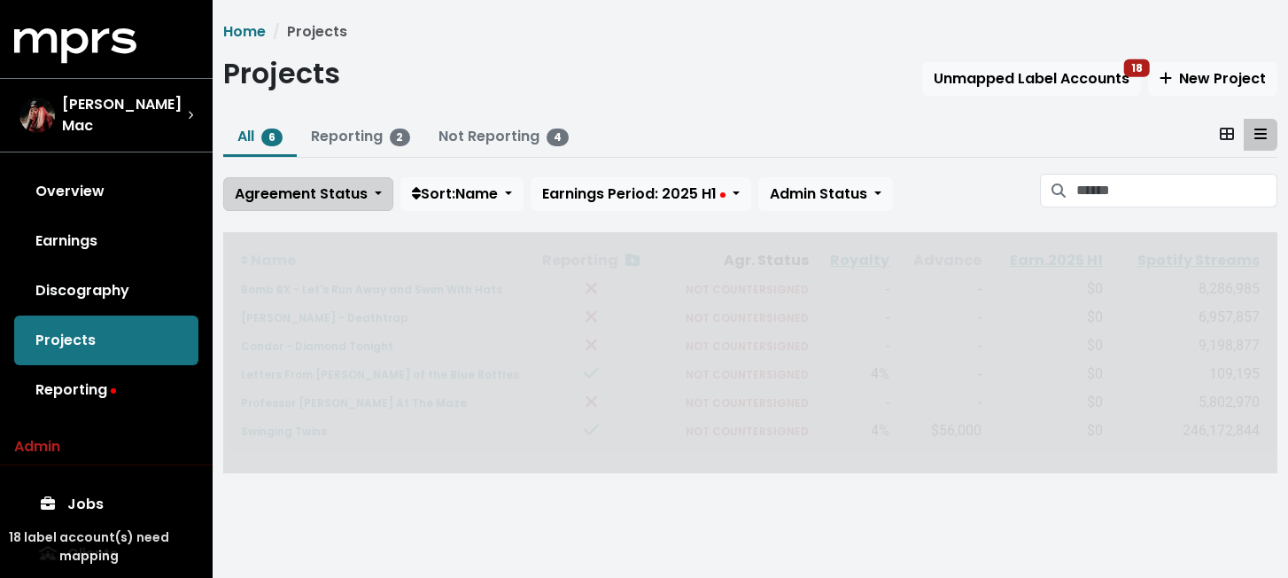
click at [362, 205] on button "Agreement Status" at bounding box center [308, 194] width 170 height 34
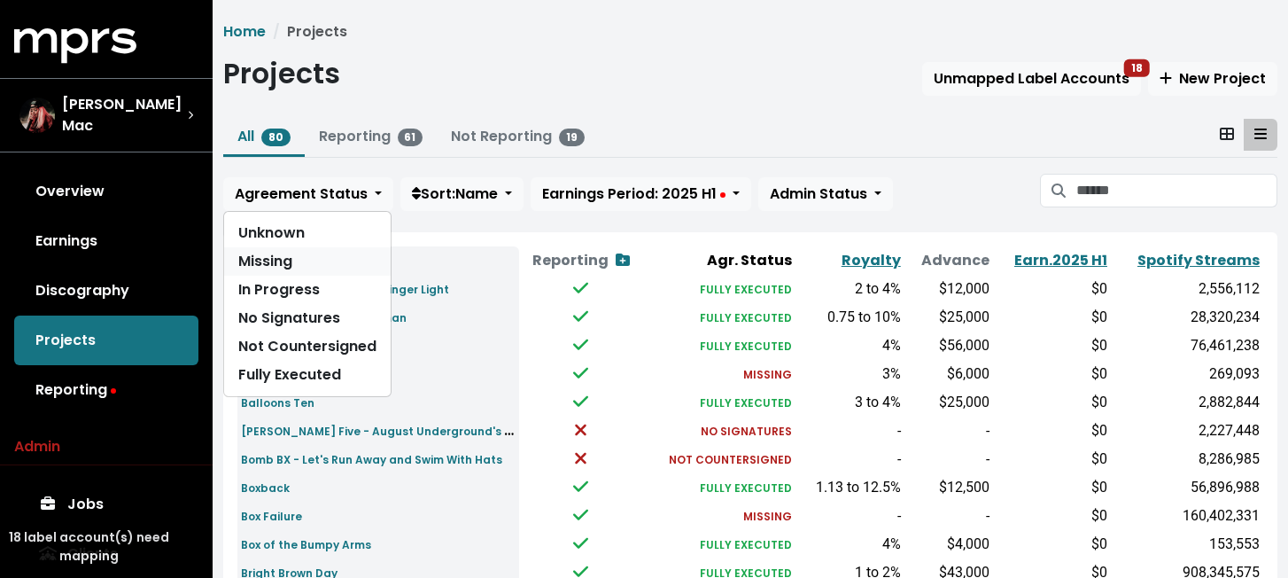
click at [338, 264] on link "Missing" at bounding box center [307, 261] width 167 height 28
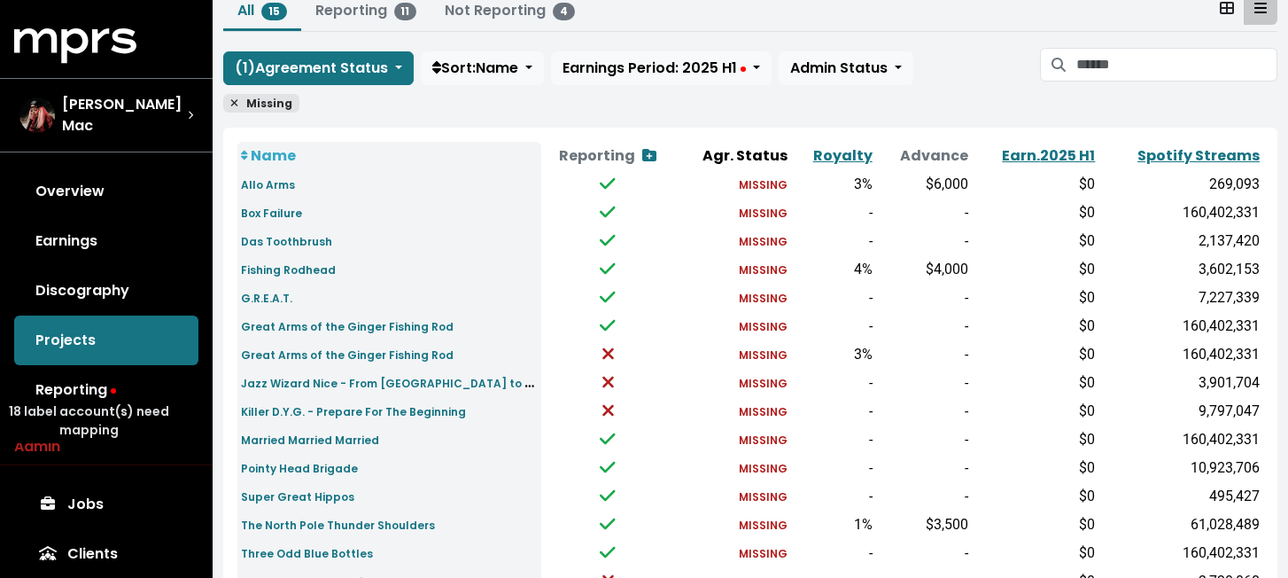
scroll to position [124, 0]
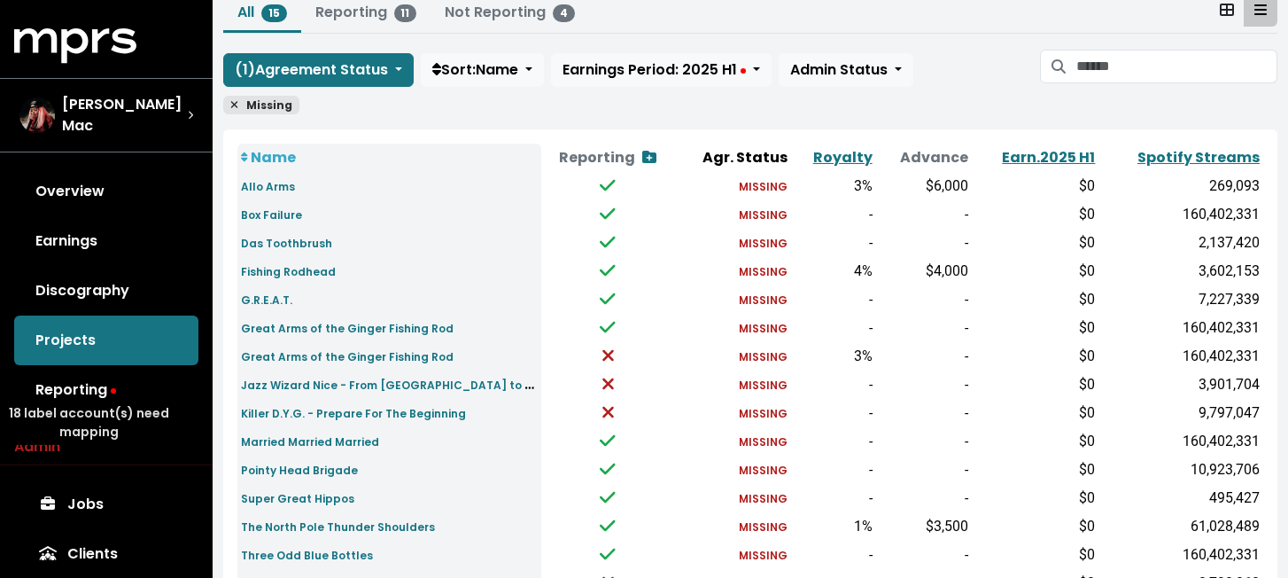
click at [233, 108] on icon at bounding box center [234, 104] width 8 height 11
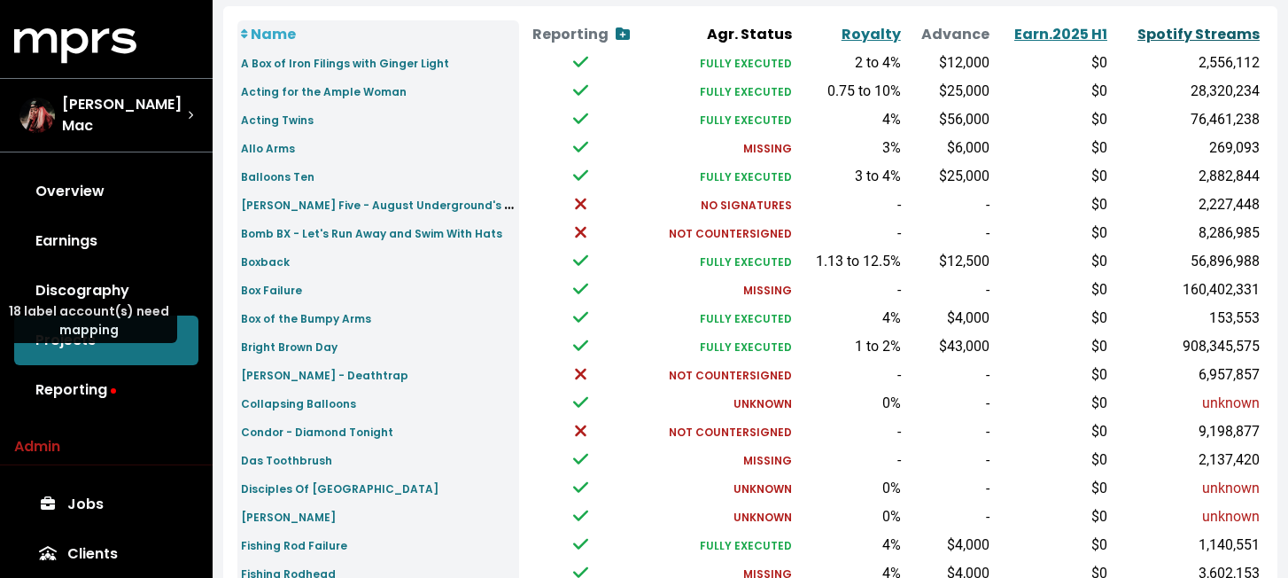
click at [1235, 37] on link "Spotify Streams" at bounding box center [1199, 34] width 122 height 20
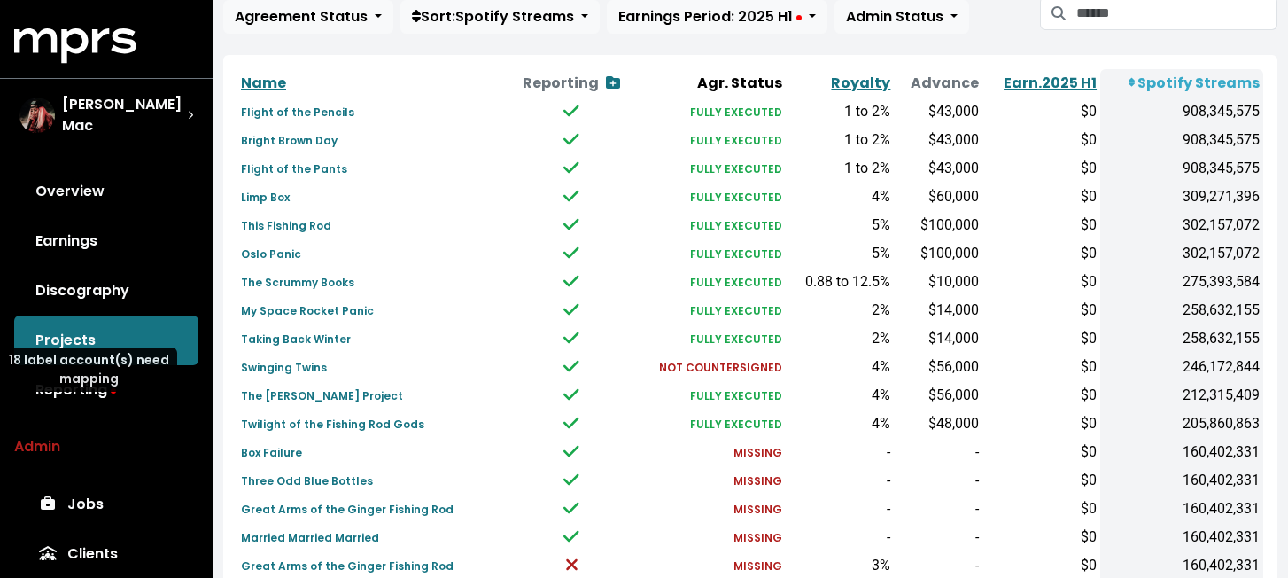
scroll to position [204, 0]
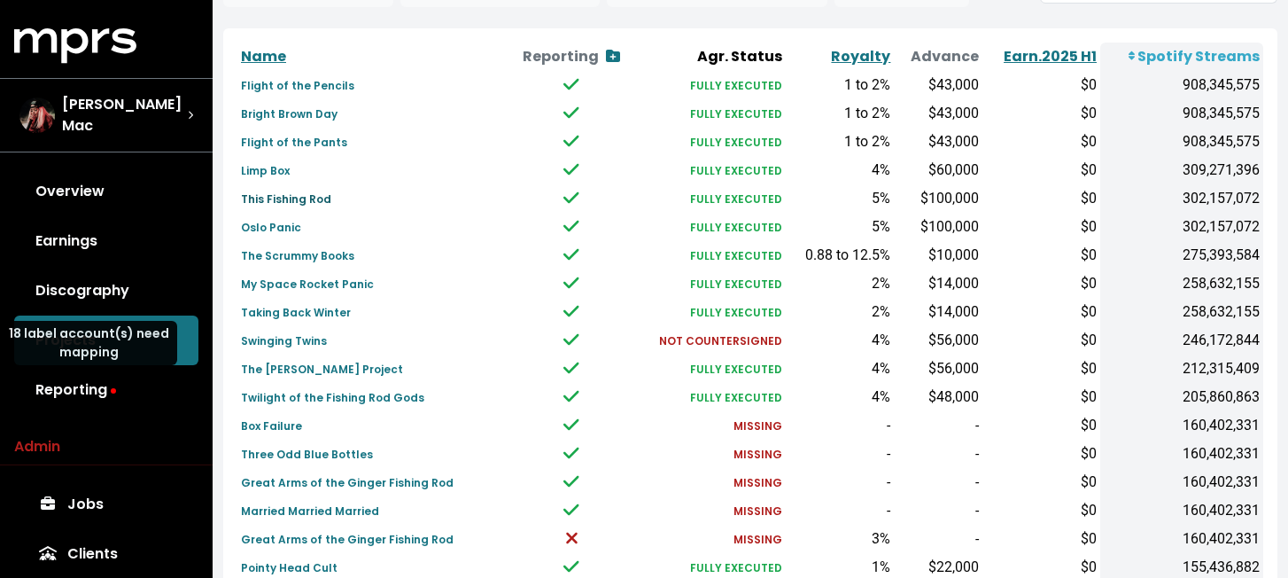
click at [287, 195] on small "This Fishing Rod" at bounding box center [286, 198] width 90 height 15
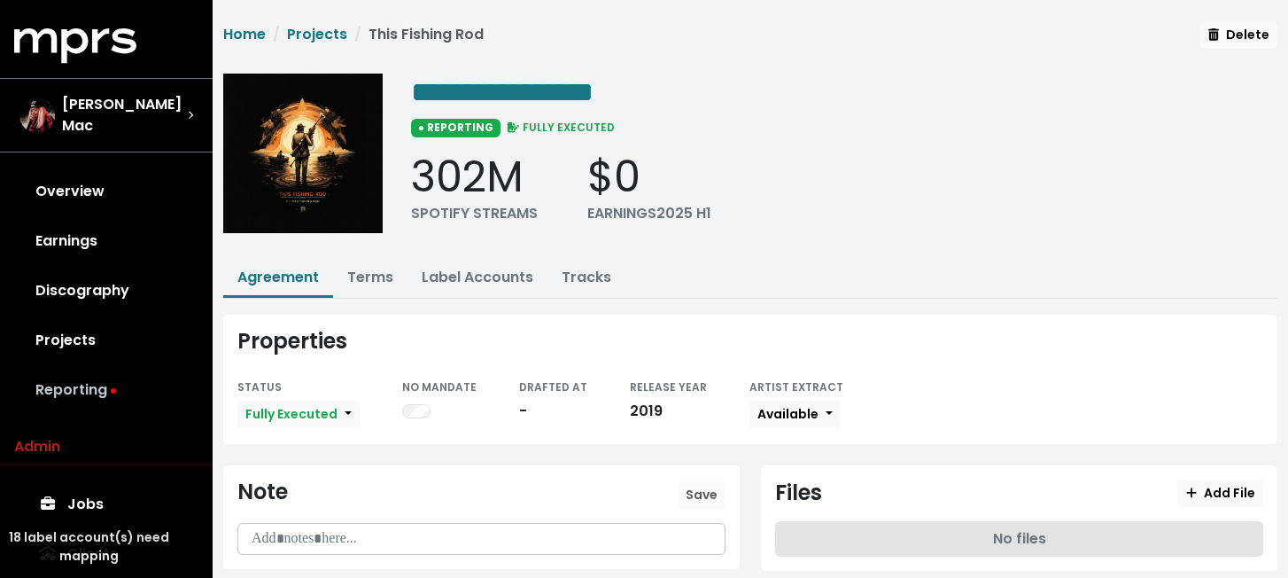
click at [69, 381] on link "Reporting" at bounding box center [106, 390] width 184 height 50
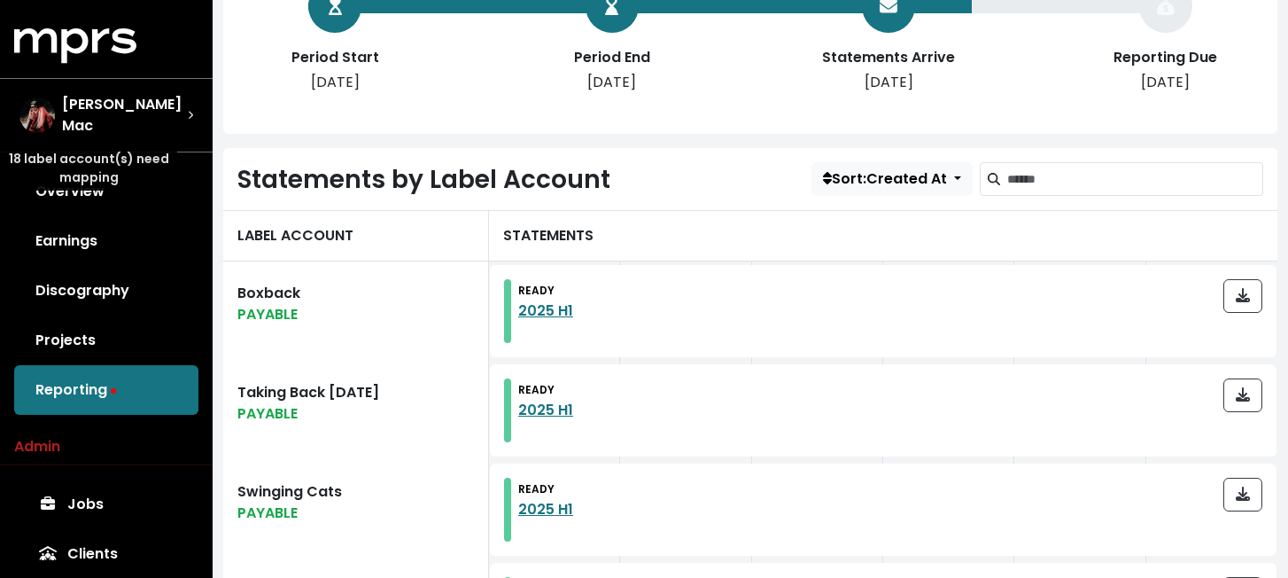
scroll to position [377, 0]
click at [127, 325] on link "Projects" at bounding box center [106, 340] width 184 height 50
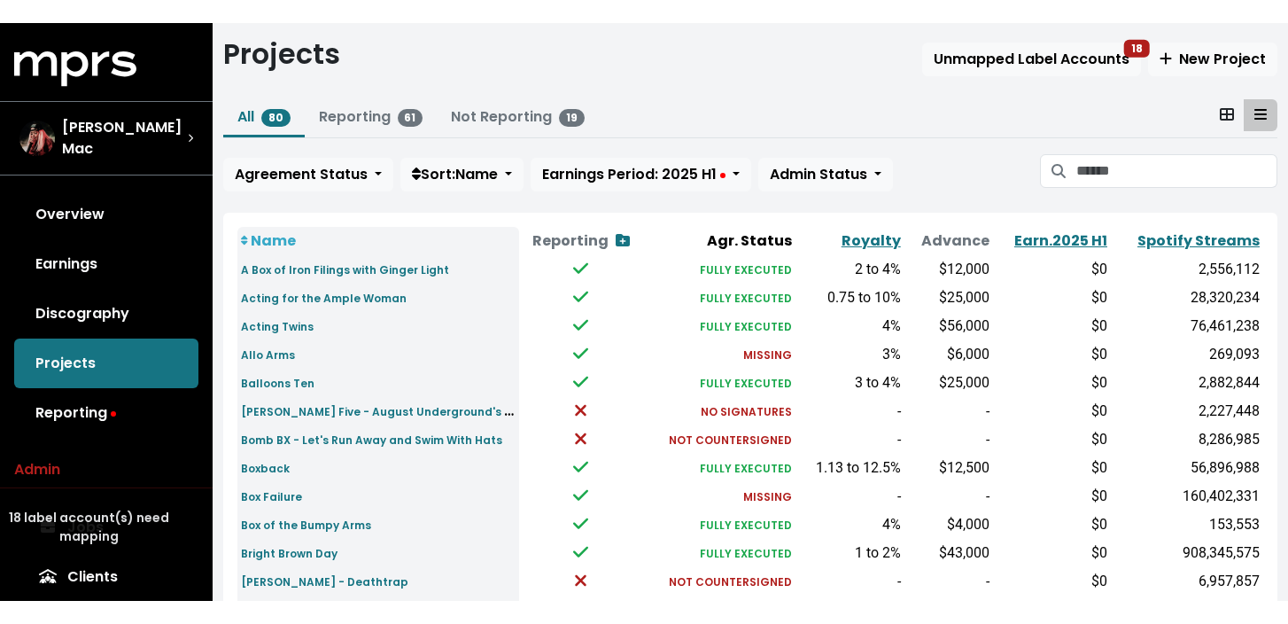
scroll to position [45, 0]
